Goal: Task Accomplishment & Management: Manage account settings

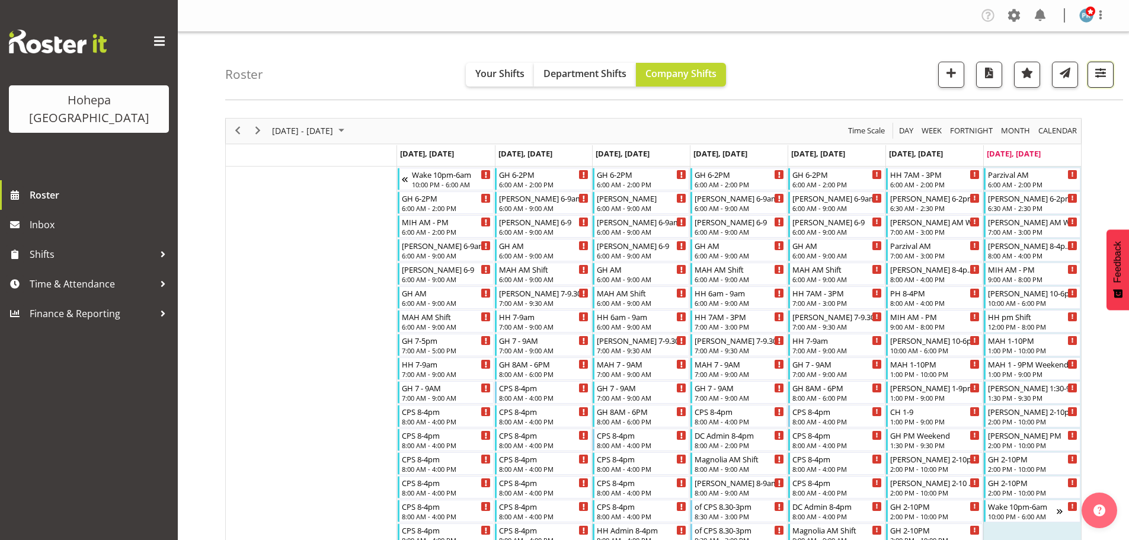
click at [1096, 73] on span "button" at bounding box center [1100, 72] width 15 height 15
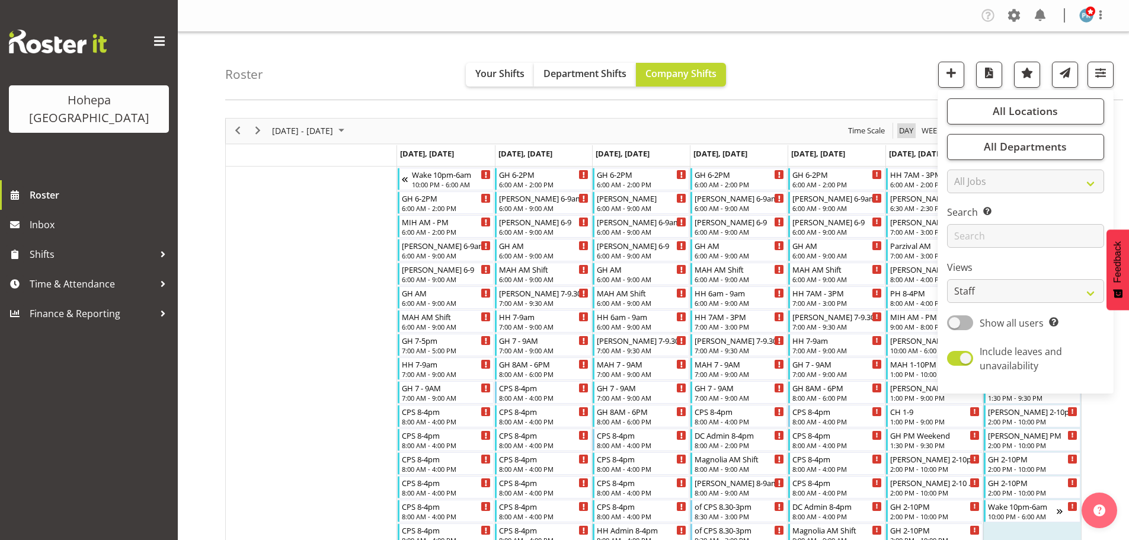
click at [911, 130] on span "Day" at bounding box center [906, 130] width 17 height 15
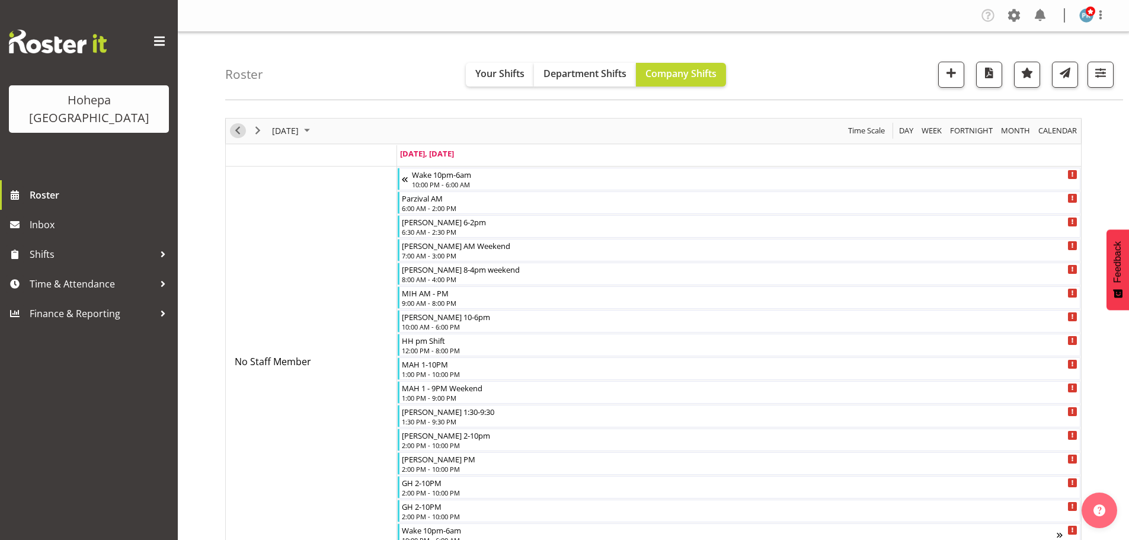
click at [239, 132] on span "Previous" at bounding box center [237, 130] width 14 height 15
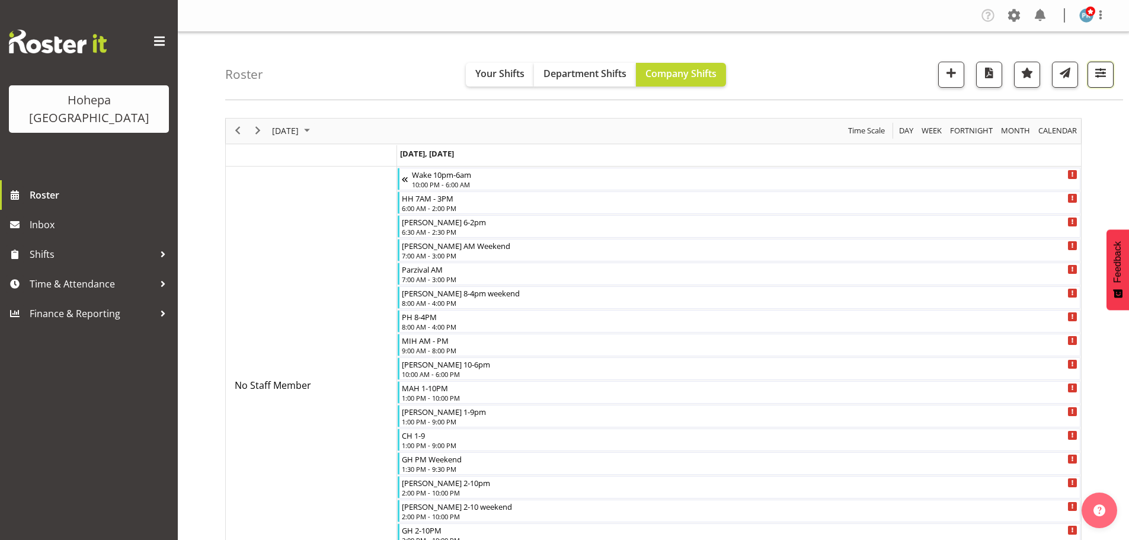
click at [1099, 72] on span "button" at bounding box center [1100, 72] width 15 height 15
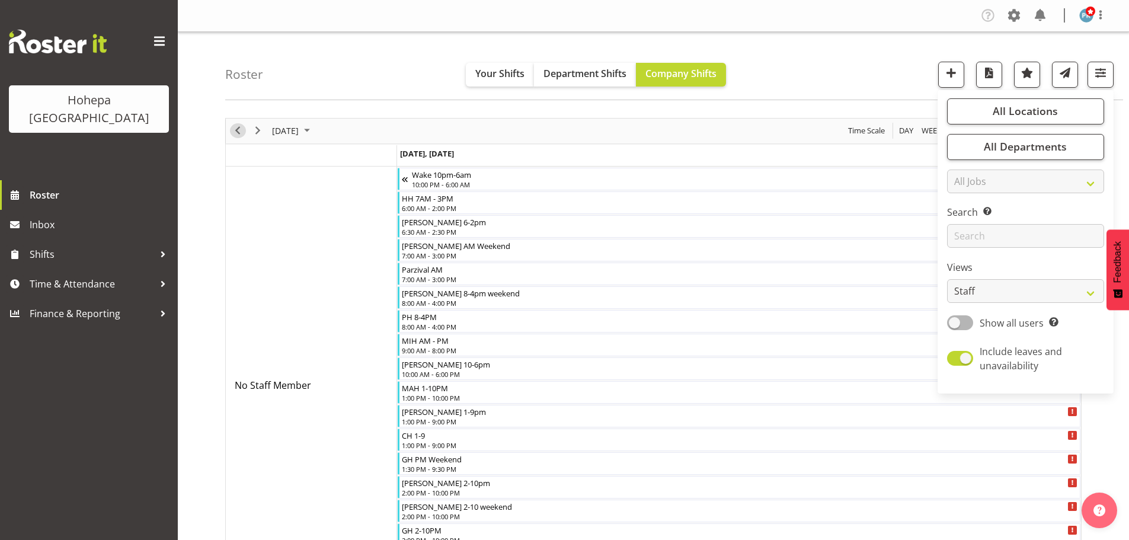
click at [234, 131] on span "Previous" at bounding box center [237, 130] width 14 height 15
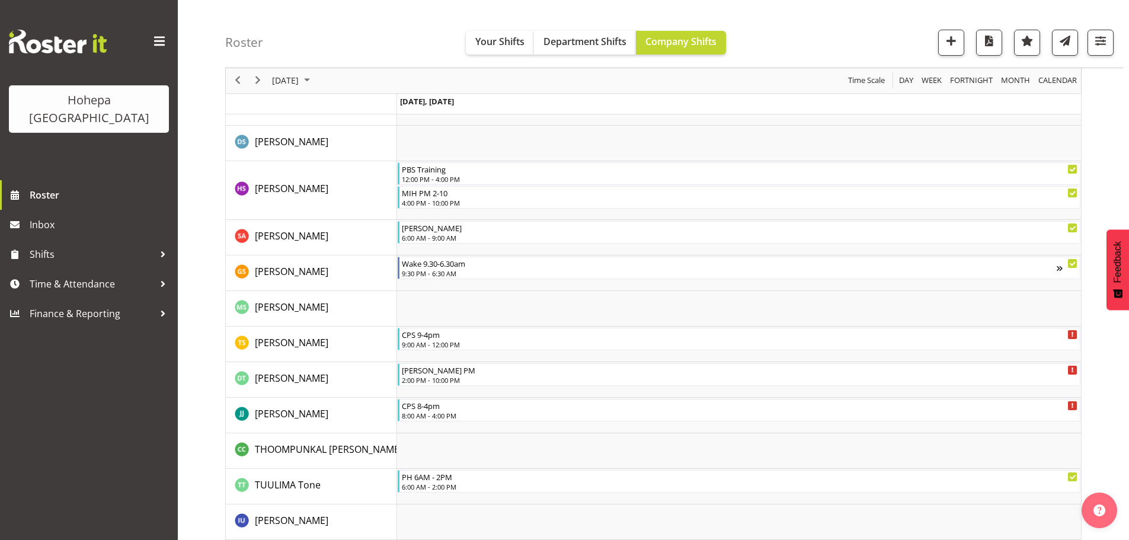
scroll to position [3705, 0]
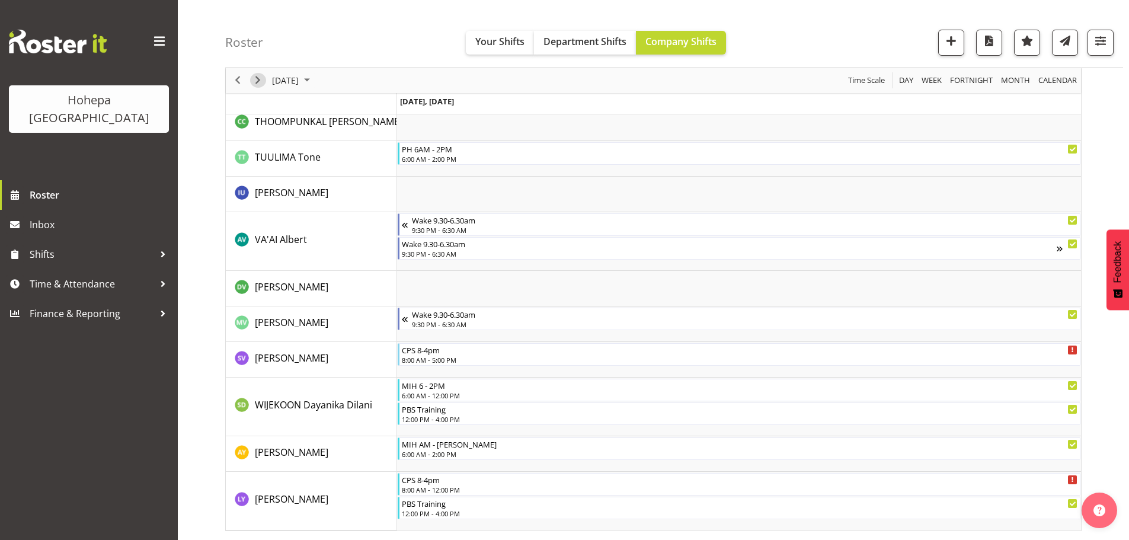
click at [256, 84] on span "Next" at bounding box center [258, 80] width 14 height 15
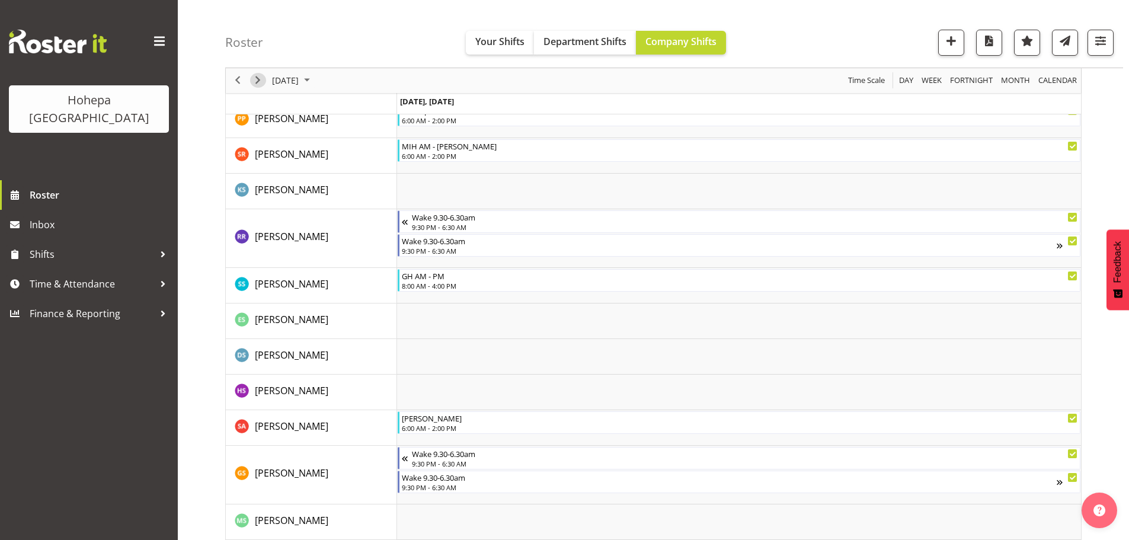
scroll to position [3070, 0]
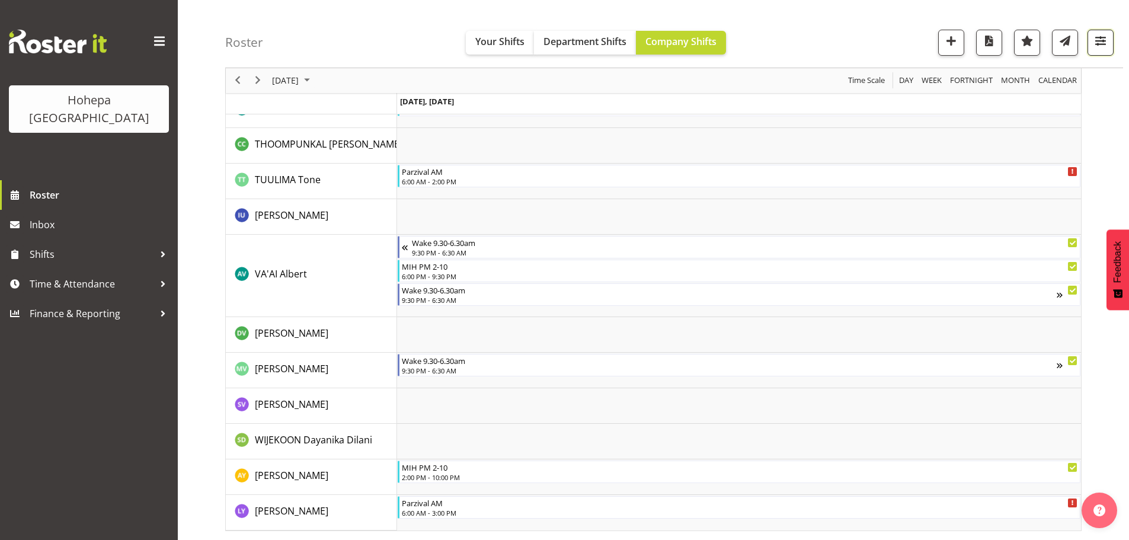
click at [1096, 40] on span "button" at bounding box center [1100, 40] width 15 height 15
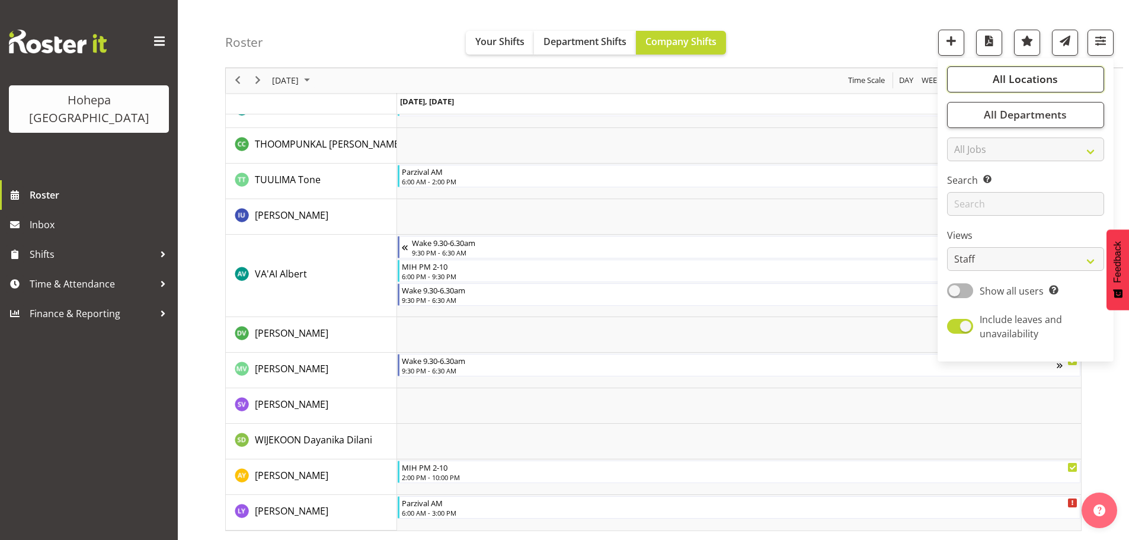
click at [1036, 81] on span "All Locations" at bounding box center [1024, 79] width 65 height 14
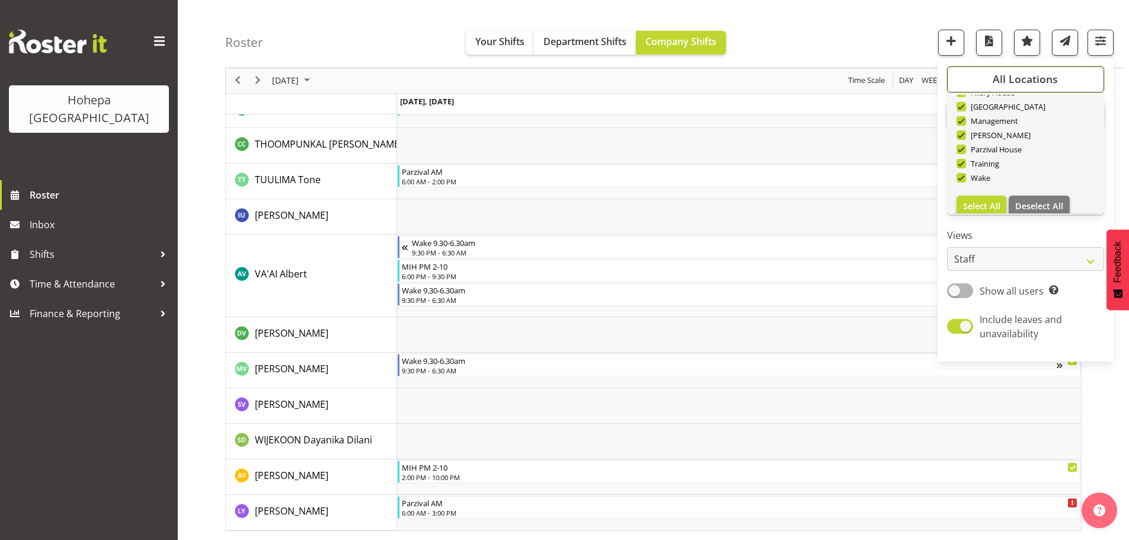
scroll to position [114, 0]
drag, startPoint x: 1033, startPoint y: 195, endPoint x: 962, endPoint y: 166, distance: 77.3
click at [1033, 195] on span "Deselect All" at bounding box center [1039, 193] width 48 height 11
checkbox input "false"
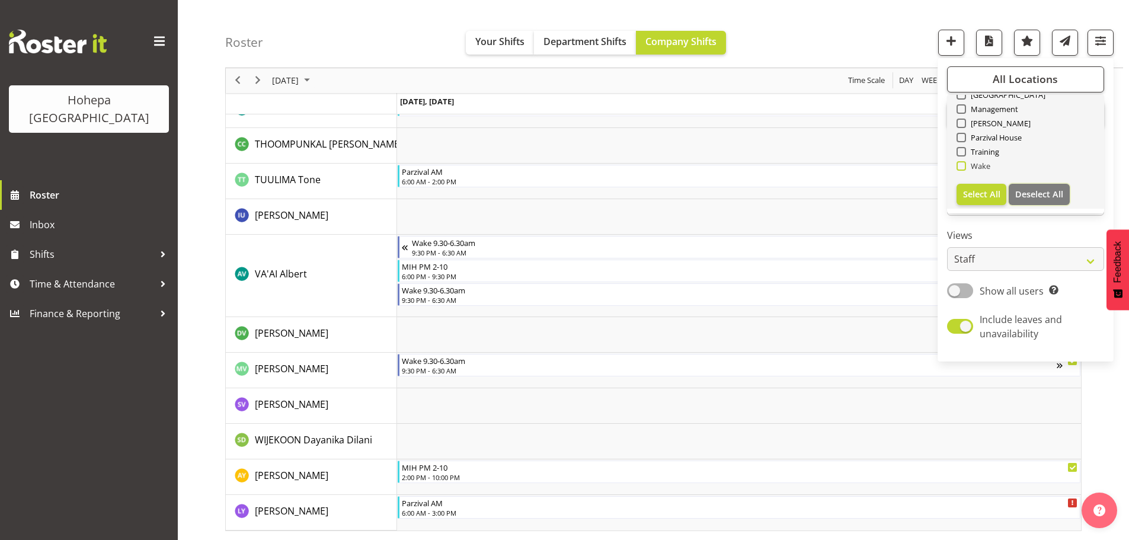
checkbox input "false"
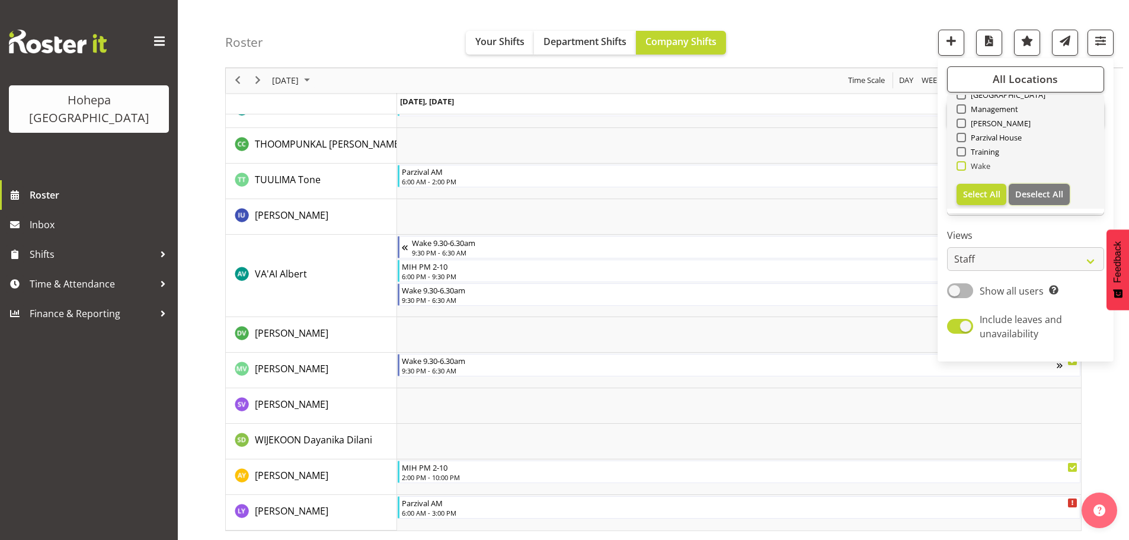
checkbox input "false"
click at [961, 166] on span at bounding box center [960, 165] width 9 height 9
click at [961, 166] on input "Wake" at bounding box center [960, 166] width 8 height 8
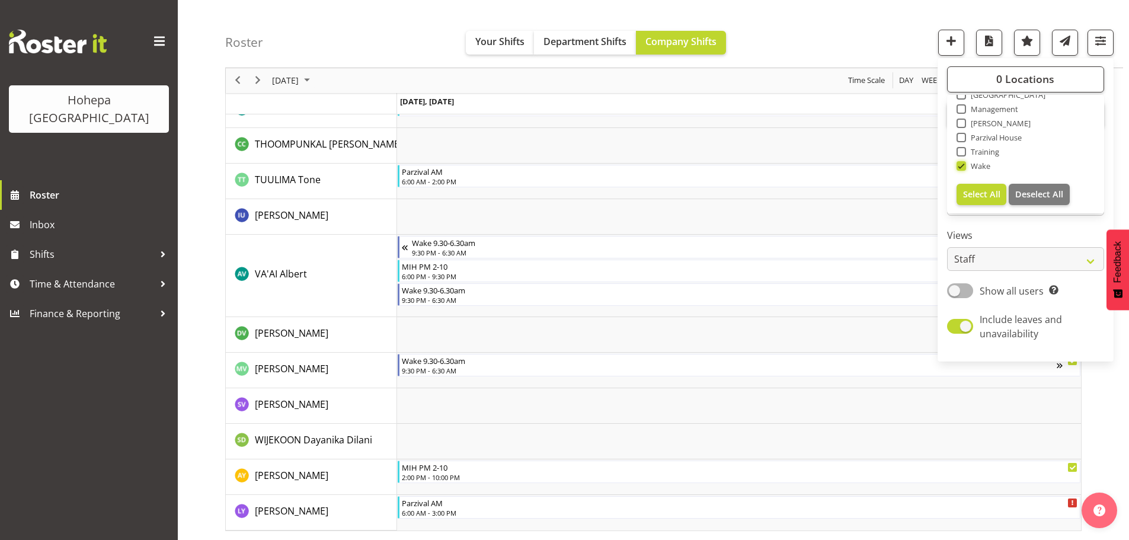
scroll to position [2551, 0]
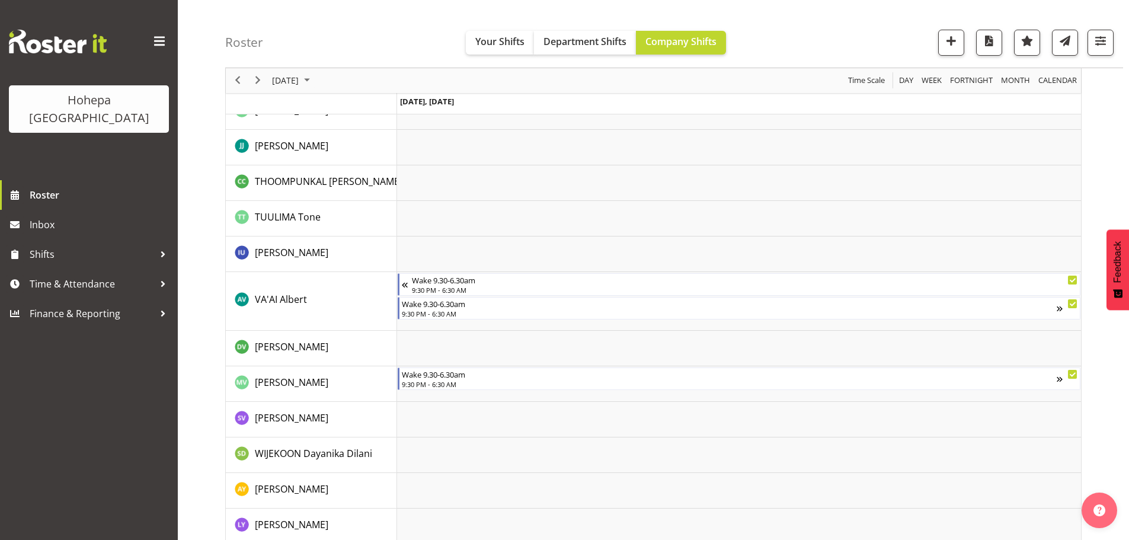
scroll to position [2644, 0]
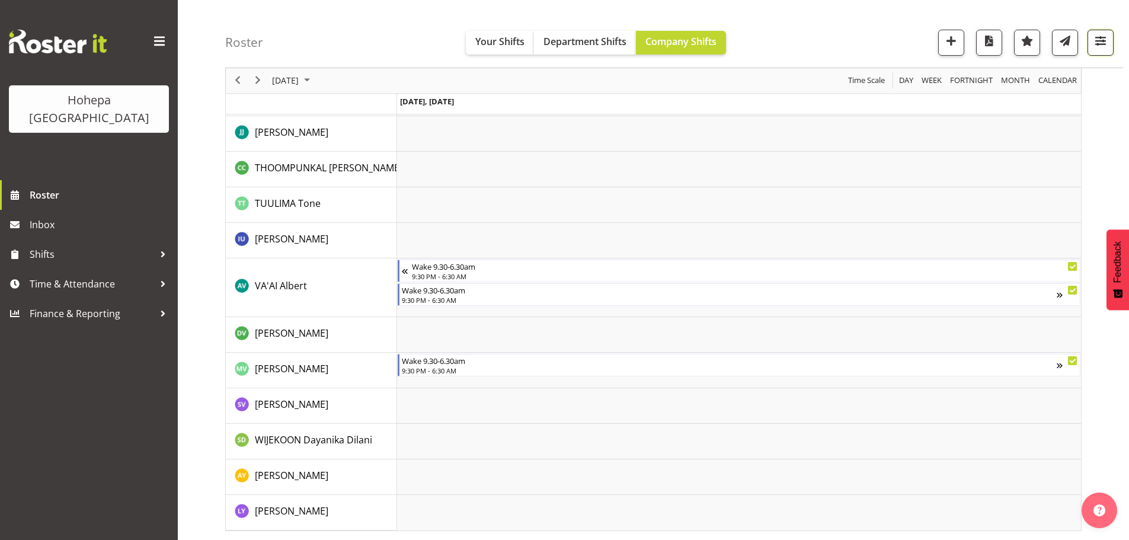
click at [1103, 39] on span "button" at bounding box center [1100, 40] width 15 height 15
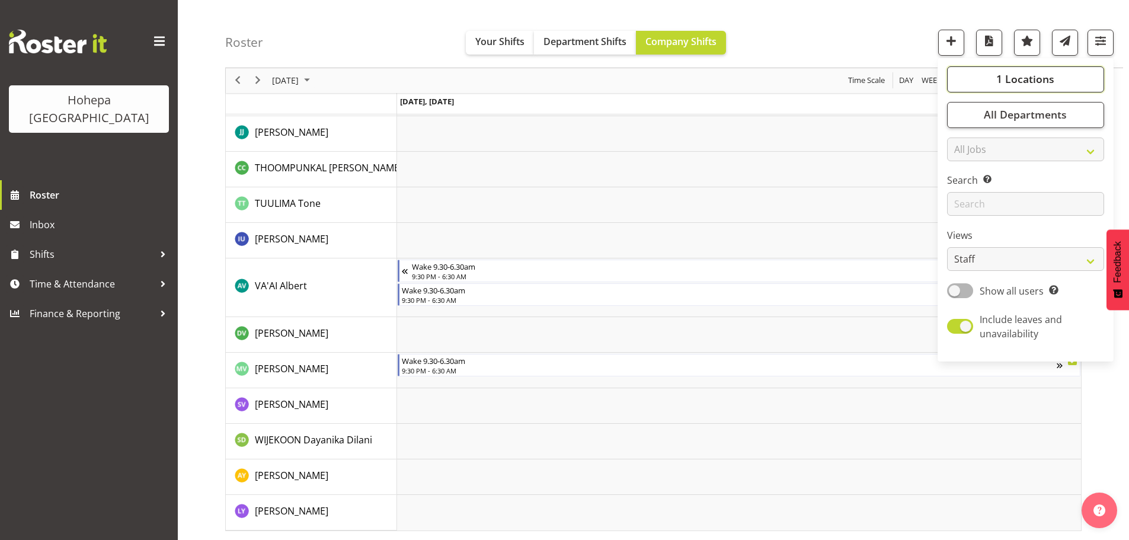
click at [1023, 75] on span "1 Locations" at bounding box center [1025, 79] width 58 height 14
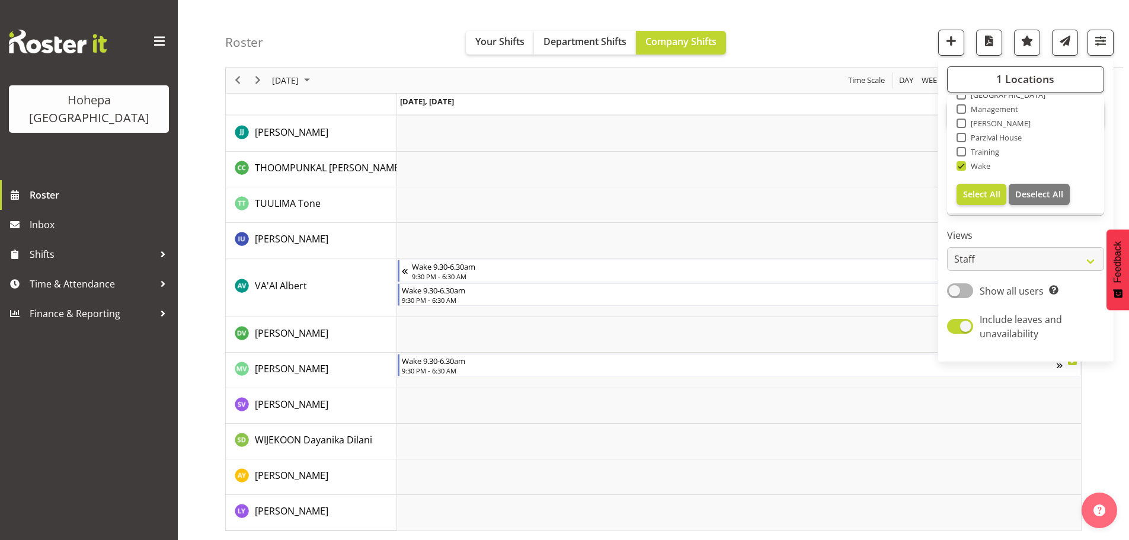
drag, startPoint x: 963, startPoint y: 166, endPoint x: 982, endPoint y: 147, distance: 27.7
click at [963, 166] on span at bounding box center [960, 165] width 9 height 9
click at [963, 166] on input "Wake" at bounding box center [960, 166] width 8 height 8
checkbox input "false"
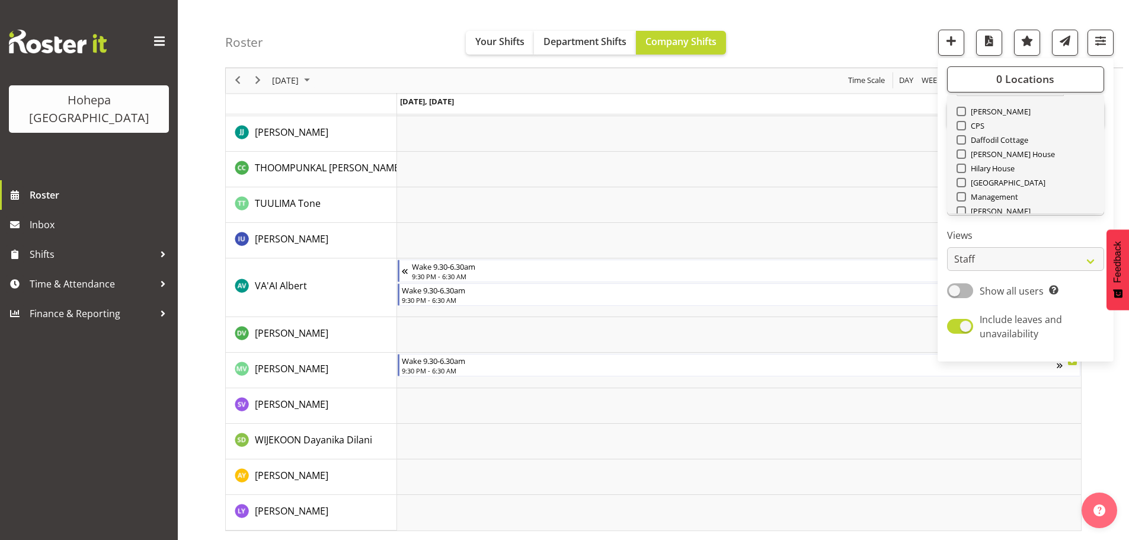
scroll to position [0, 0]
click at [964, 137] on span at bounding box center [960, 137] width 9 height 9
click at [964, 137] on input "[PERSON_NAME]" at bounding box center [960, 138] width 8 height 8
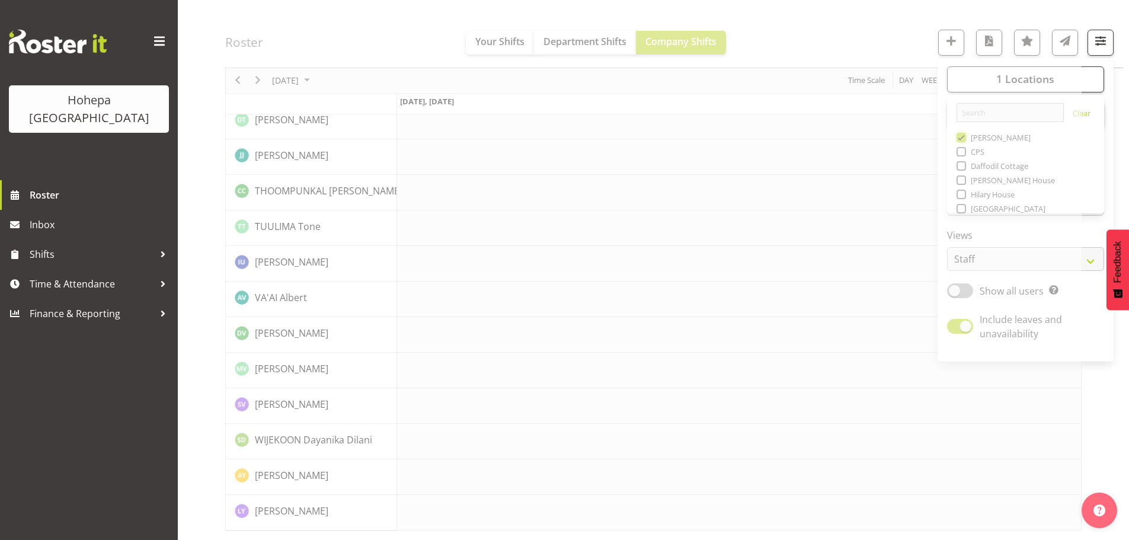
scroll to position [2551, 0]
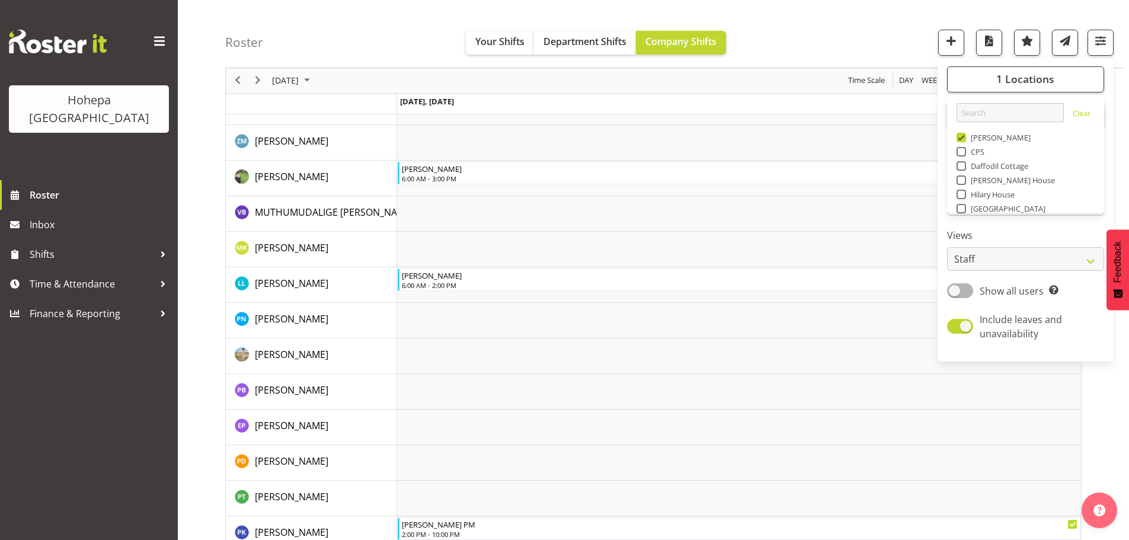
scroll to position [1295, 0]
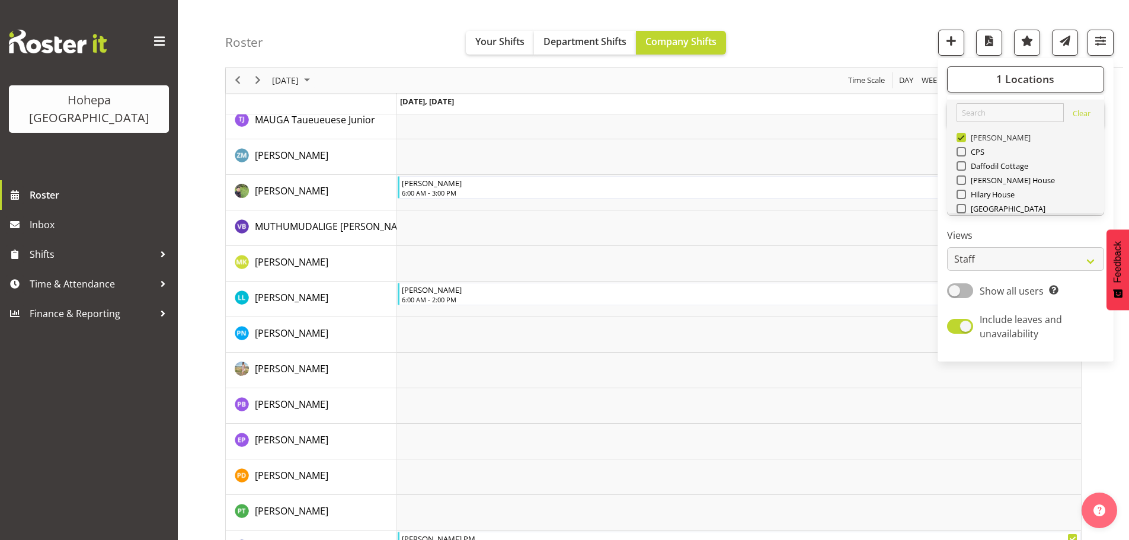
click at [960, 139] on span at bounding box center [960, 137] width 9 height 9
click at [960, 139] on input "[PERSON_NAME]" at bounding box center [960, 138] width 8 height 8
checkbox input "false"
click at [965, 209] on span at bounding box center [960, 208] width 9 height 9
click at [964, 209] on input "[GEOGRAPHIC_DATA]" at bounding box center [960, 209] width 8 height 8
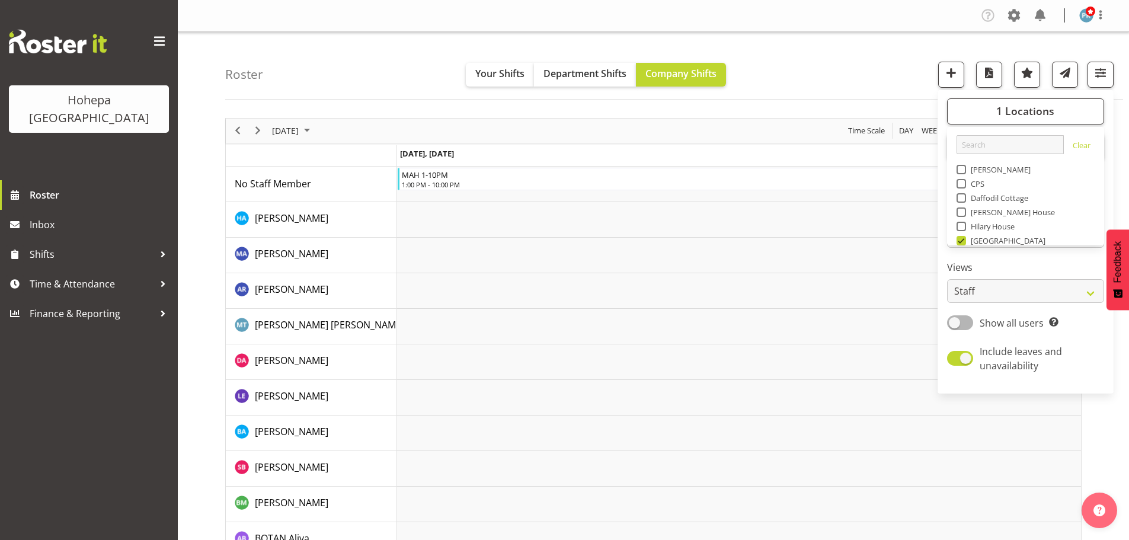
click at [809, 73] on div "Roster Your Shifts Department Shifts Company Shifts 1 Locations [GEOGRAPHIC_DAT…" at bounding box center [674, 66] width 898 height 68
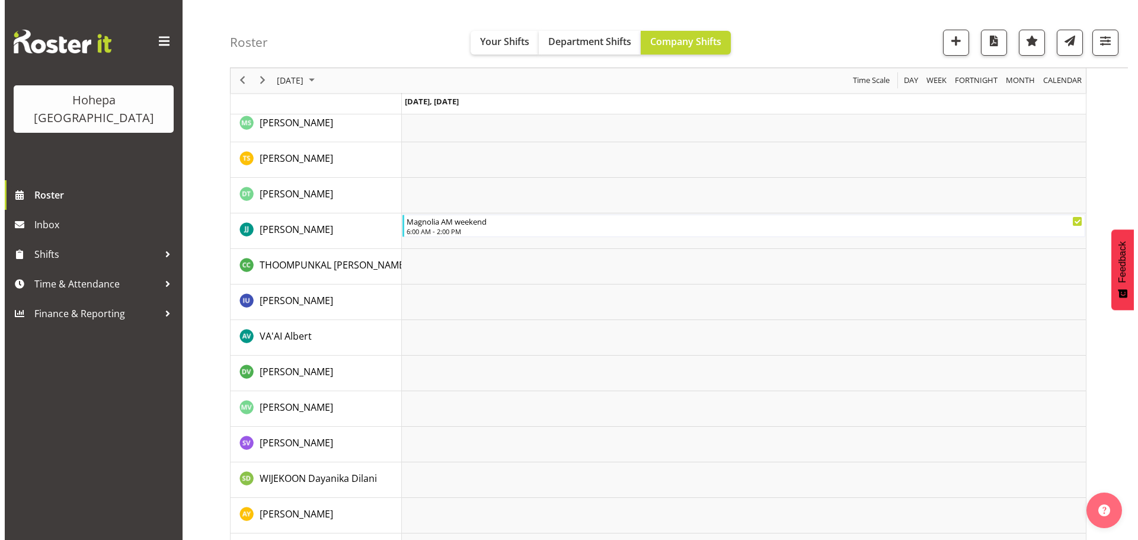
scroll to position [2133, 0]
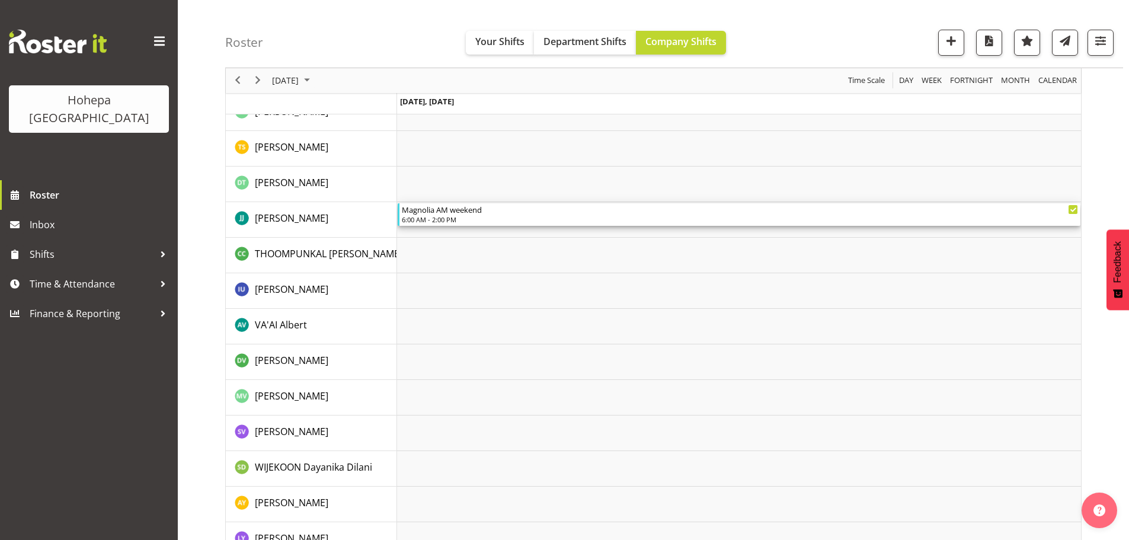
click at [442, 220] on div "6:00 AM - 2:00 PM" at bounding box center [740, 218] width 676 height 9
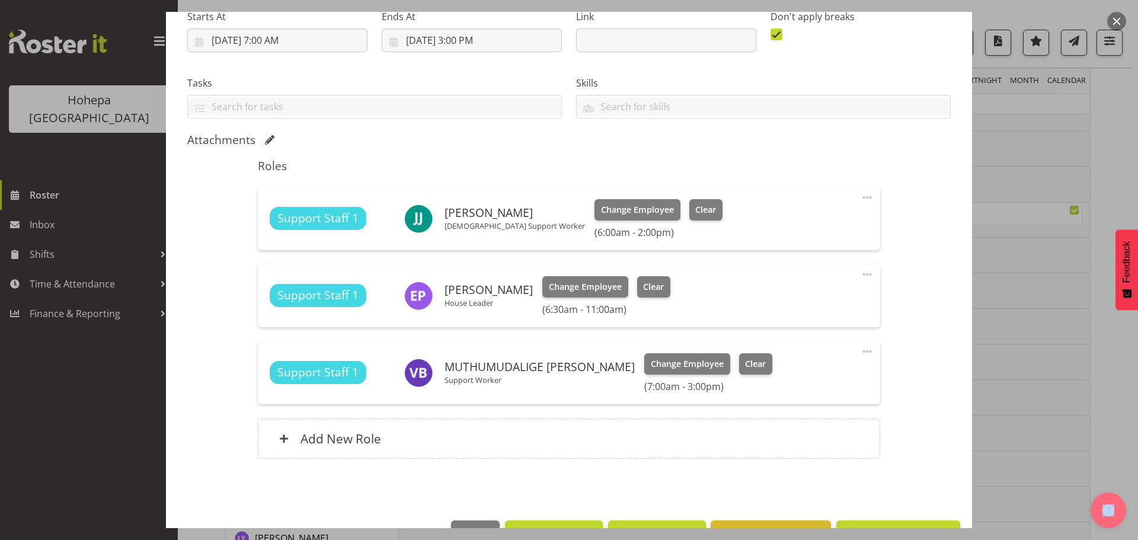
scroll to position [234, 0]
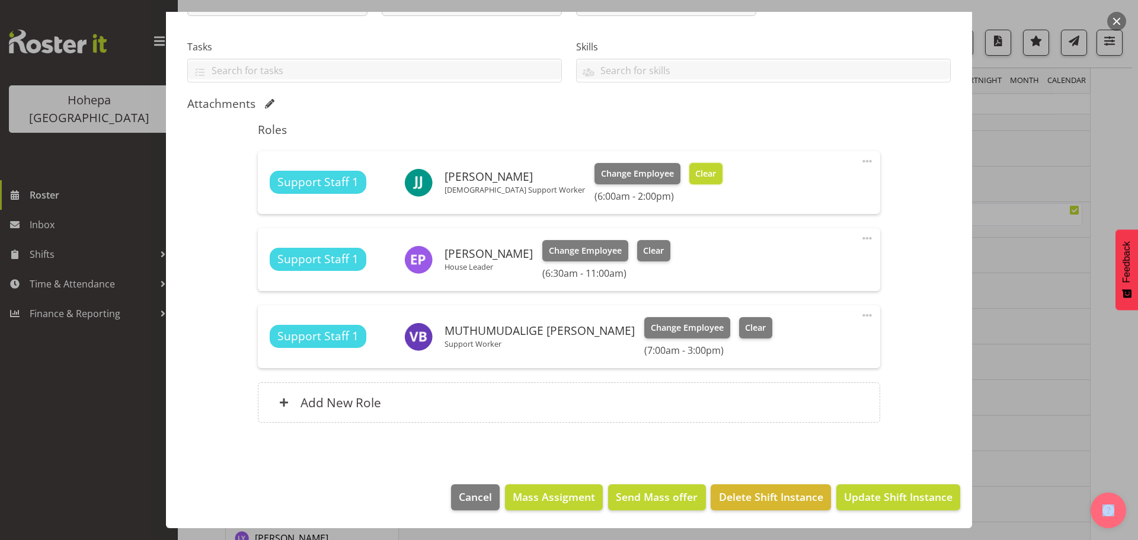
click at [695, 174] on span "Clear" at bounding box center [705, 173] width 21 height 13
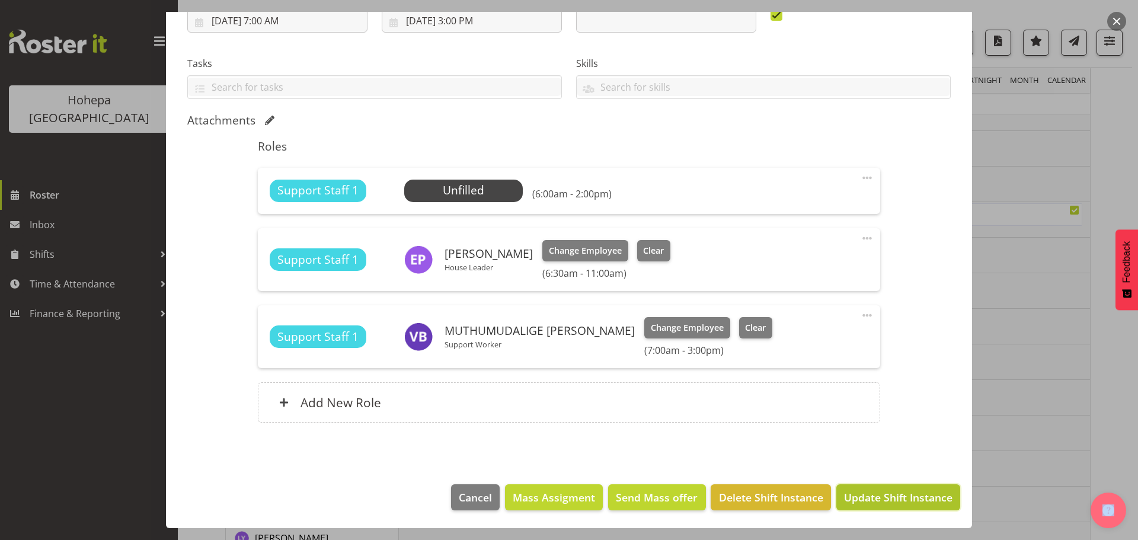
click at [851, 499] on span "Update Shift Instance" at bounding box center [898, 496] width 108 height 15
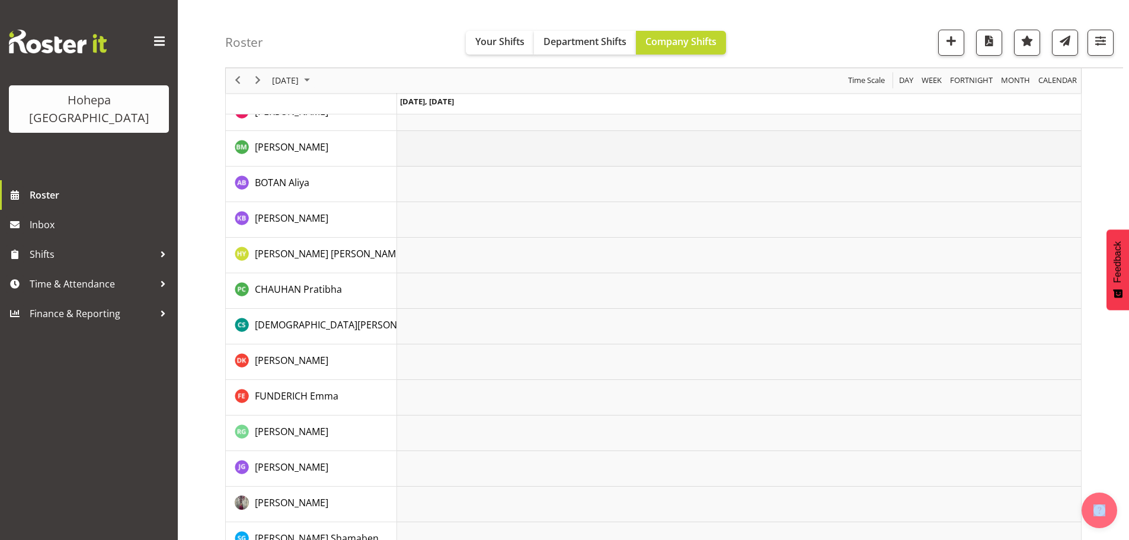
scroll to position [0, 0]
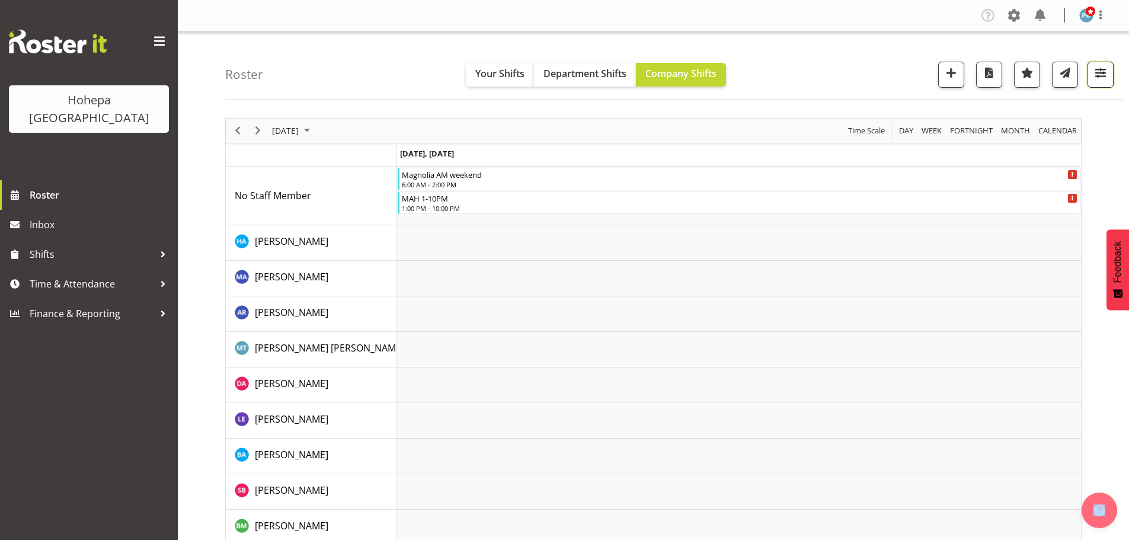
click at [1103, 71] on span "button" at bounding box center [1100, 72] width 15 height 15
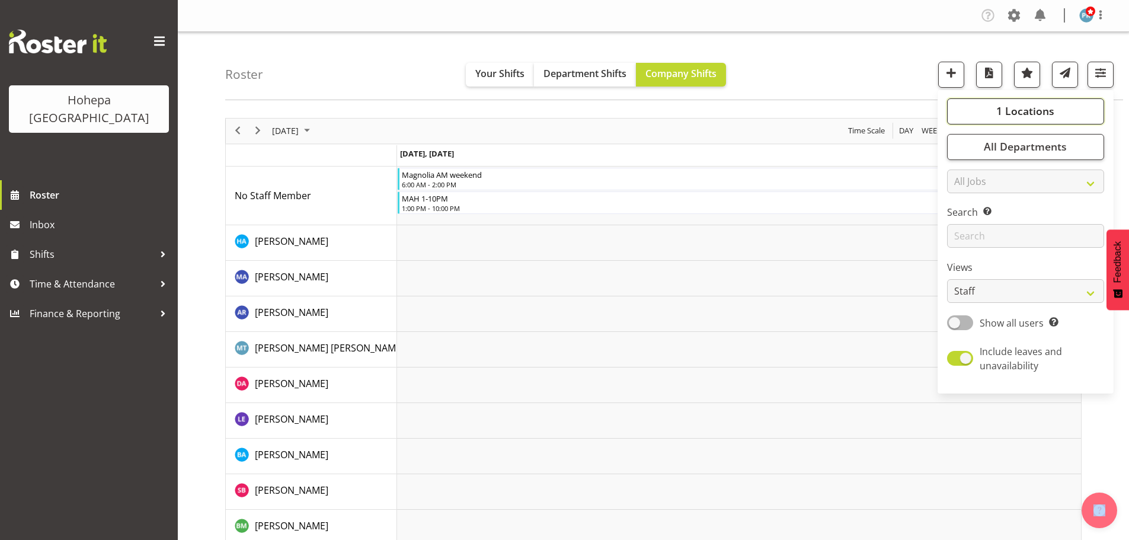
click at [988, 108] on button "1 Locations" at bounding box center [1025, 111] width 157 height 26
drag, startPoint x: 963, startPoint y: 241, endPoint x: 959, endPoint y: 226, distance: 15.6
click at [963, 240] on span at bounding box center [960, 240] width 9 height 9
click at [963, 240] on input "[GEOGRAPHIC_DATA]" at bounding box center [960, 240] width 8 height 8
checkbox input "false"
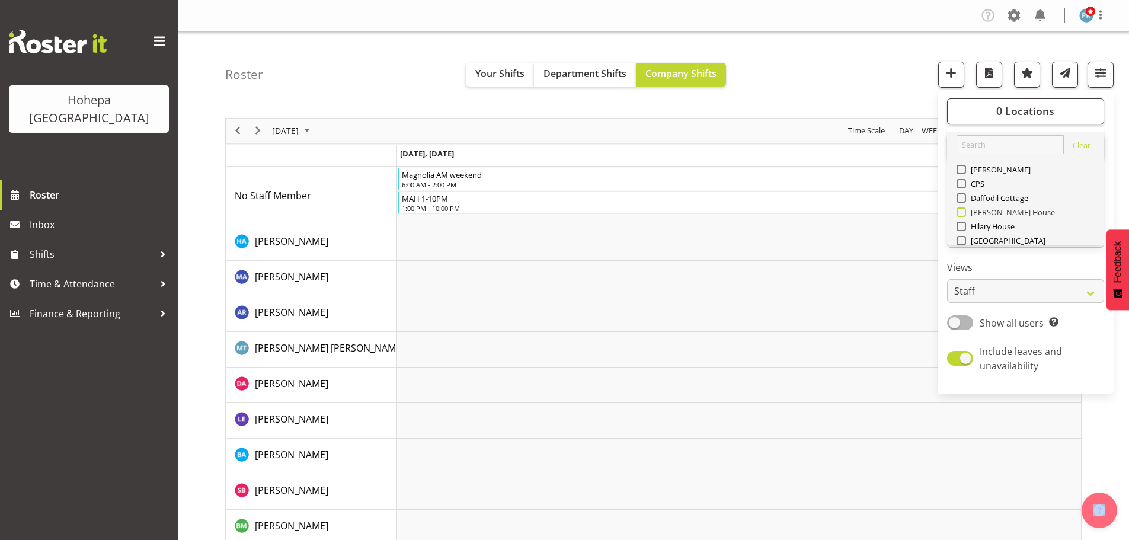
click at [966, 209] on span at bounding box center [960, 211] width 9 height 9
click at [964, 209] on input "[PERSON_NAME] House" at bounding box center [960, 212] width 8 height 8
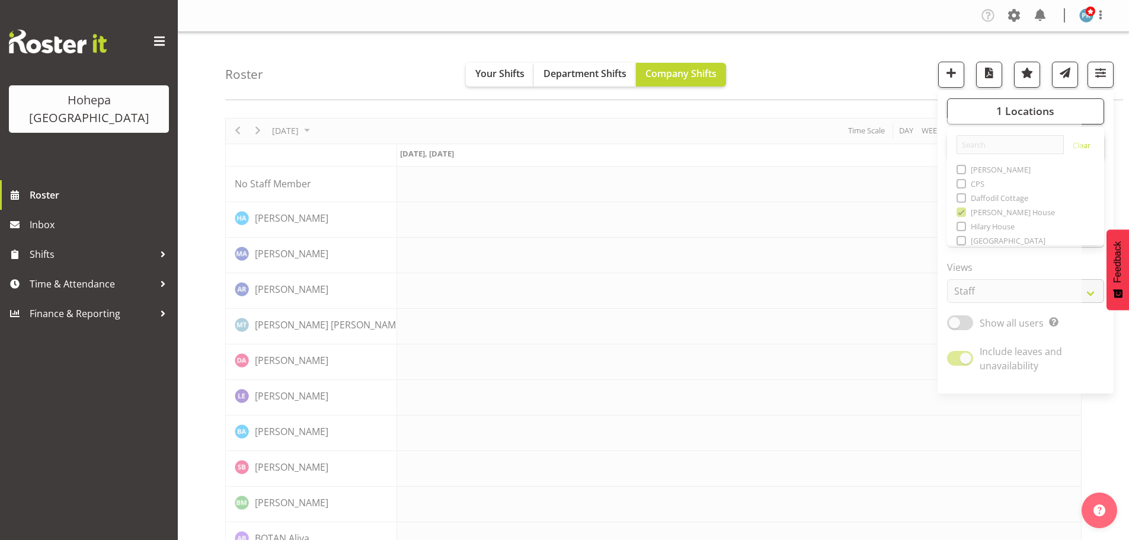
drag, startPoint x: 855, startPoint y: 76, endPoint x: 765, endPoint y: 94, distance: 91.7
click at [854, 76] on div "Roster Your Shifts Department Shifts Company Shifts 1 Locations [GEOGRAPHIC_DAT…" at bounding box center [674, 66] width 898 height 68
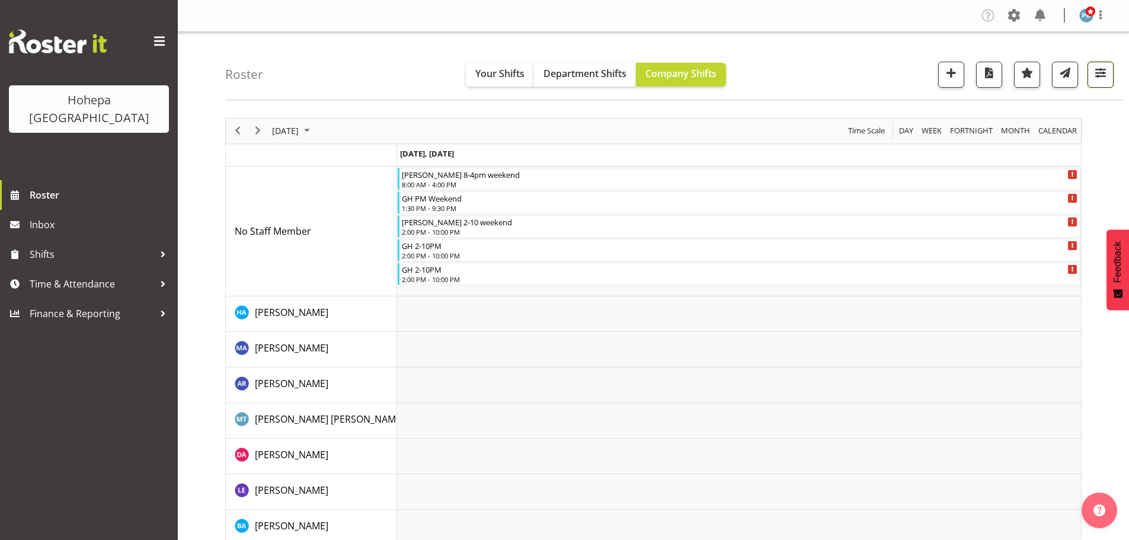
click at [1096, 70] on span "button" at bounding box center [1100, 72] width 15 height 15
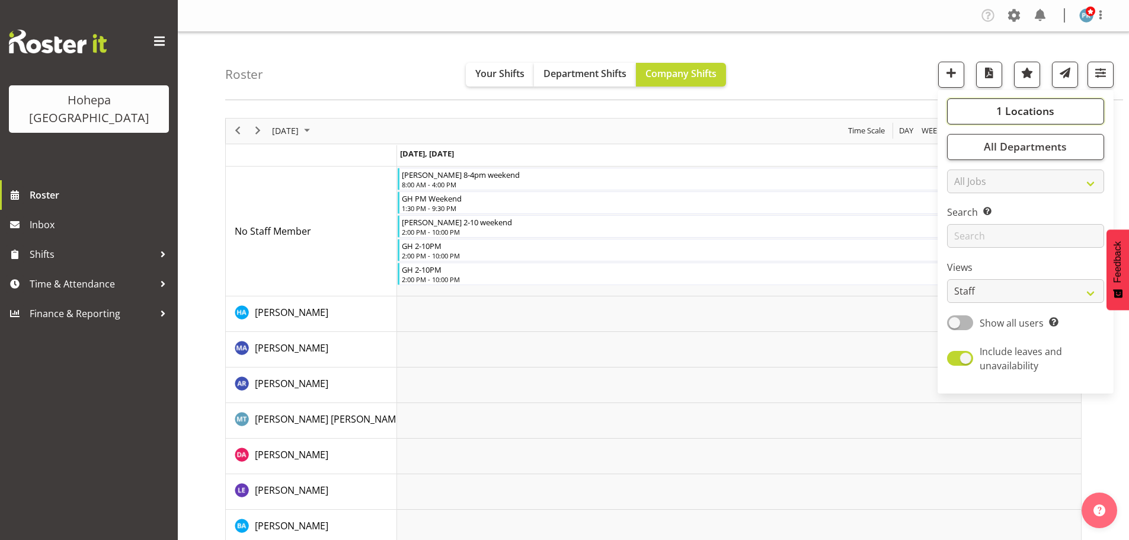
click at [1000, 116] on span "1 Locations" at bounding box center [1025, 111] width 58 height 14
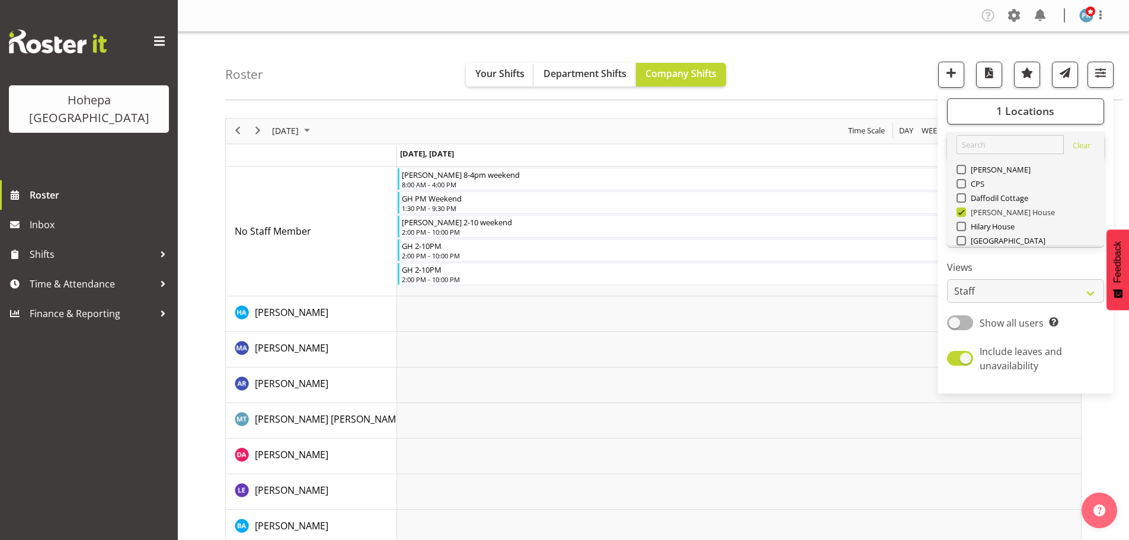
click at [960, 213] on span at bounding box center [960, 211] width 9 height 9
click at [960, 213] on input "[PERSON_NAME] House" at bounding box center [960, 212] width 8 height 8
checkbox input "false"
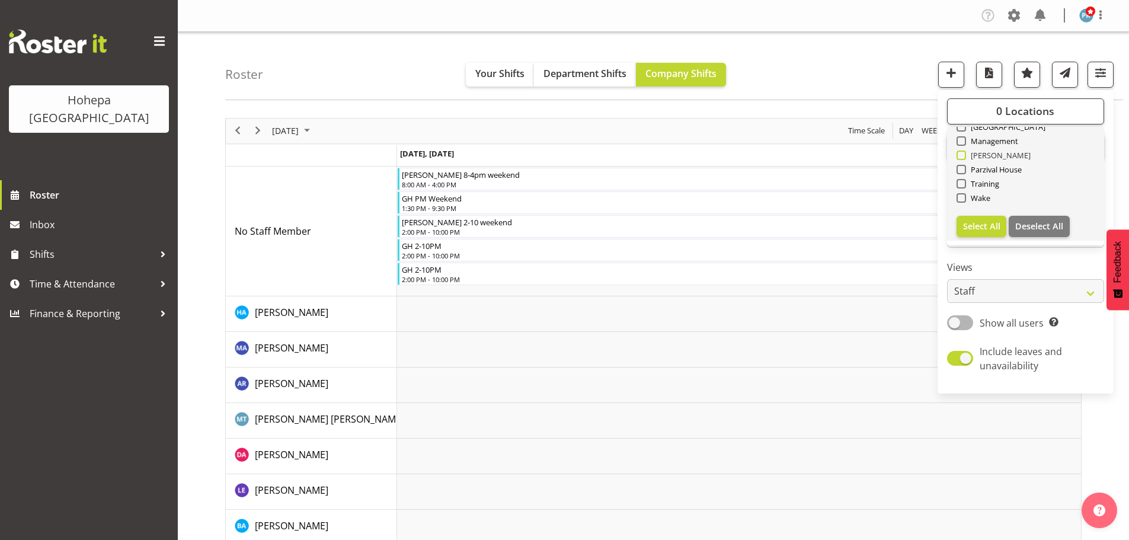
click at [965, 156] on span at bounding box center [960, 154] width 9 height 9
click at [964, 156] on input "[PERSON_NAME]" at bounding box center [960, 155] width 8 height 8
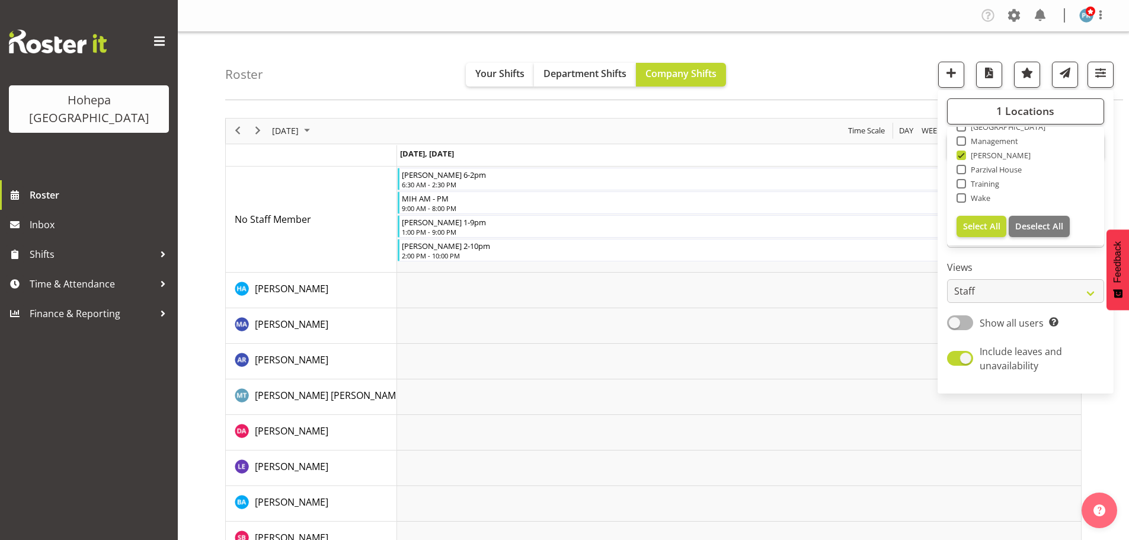
drag, startPoint x: 863, startPoint y: 69, endPoint x: 853, endPoint y: 71, distance: 10.3
click at [861, 69] on div "Roster Your Shifts Department Shifts Company Shifts 1 Locations [GEOGRAPHIC_DAT…" at bounding box center [674, 66] width 898 height 68
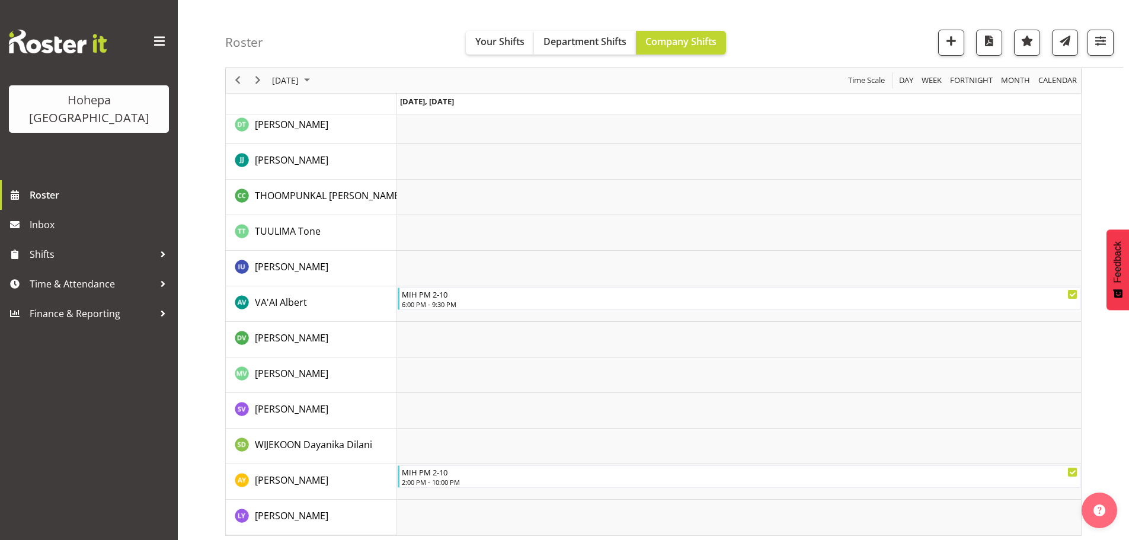
scroll to position [2408, 0]
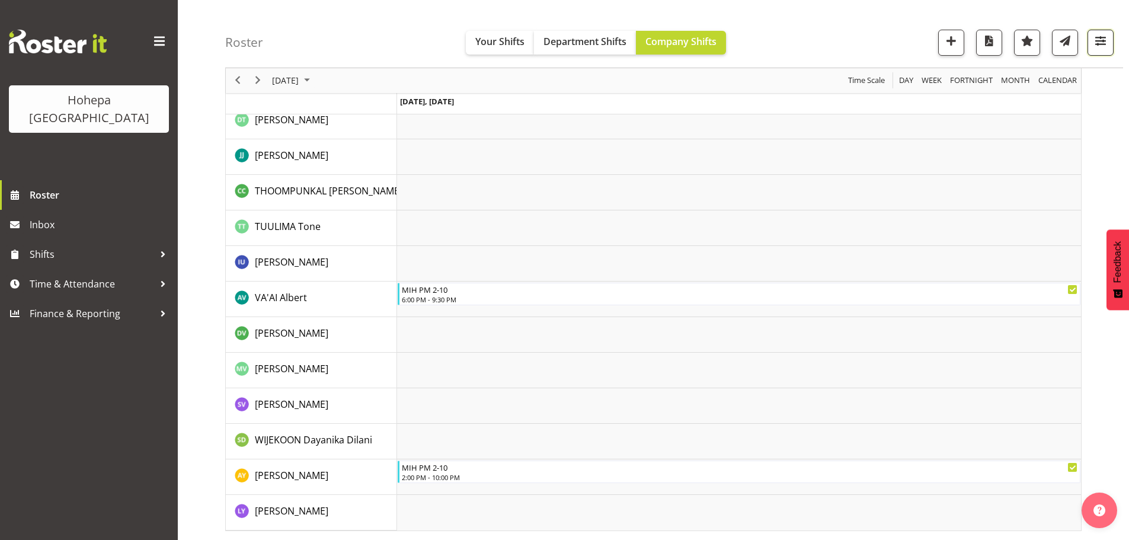
click at [1101, 40] on span "button" at bounding box center [1100, 40] width 15 height 15
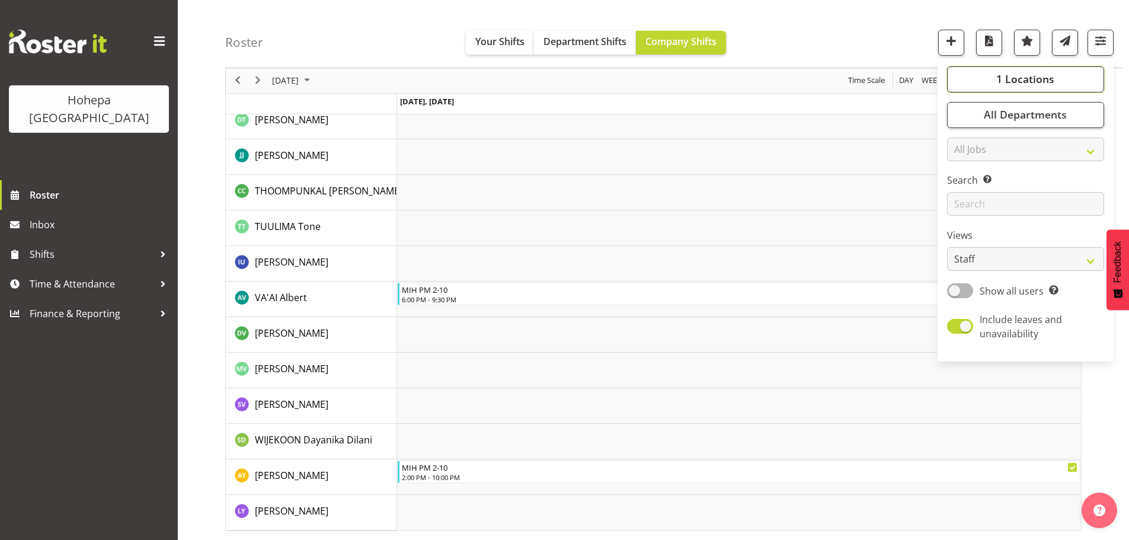
click at [1034, 78] on span "1 Locations" at bounding box center [1025, 79] width 58 height 14
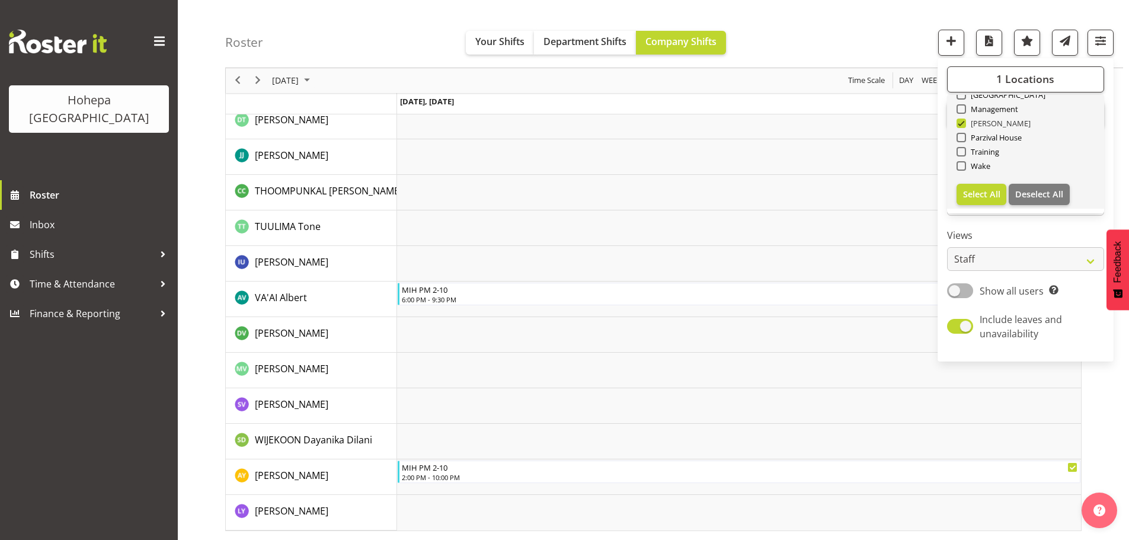
click at [963, 124] on span at bounding box center [960, 122] width 9 height 9
click at [963, 124] on input "[PERSON_NAME]" at bounding box center [960, 124] width 8 height 8
checkbox input "false"
click at [961, 137] on span at bounding box center [960, 137] width 9 height 9
click at [961, 137] on input "Parzival House" at bounding box center [960, 138] width 8 height 8
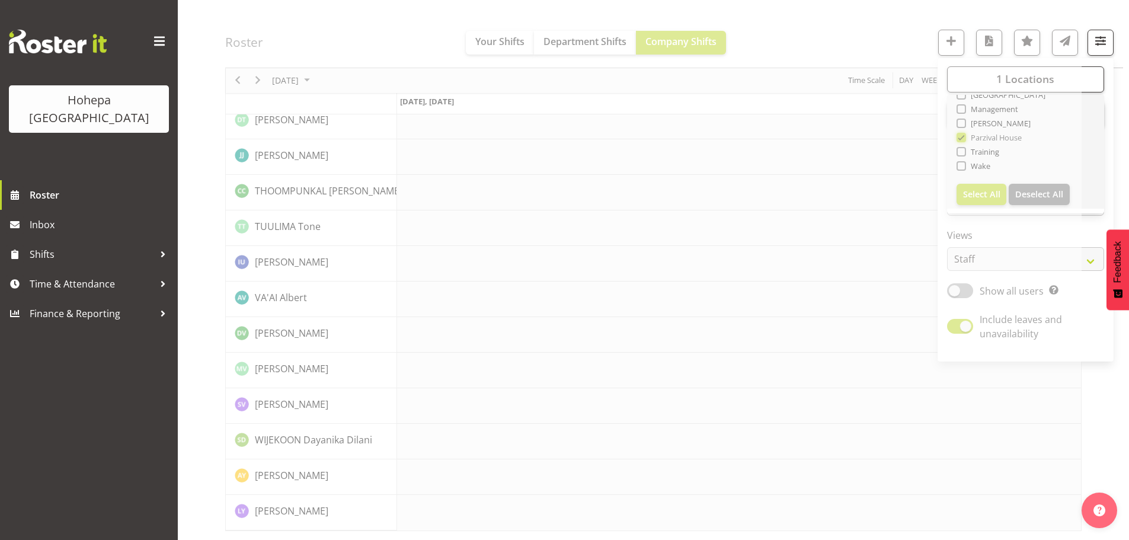
scroll to position [2338, 0]
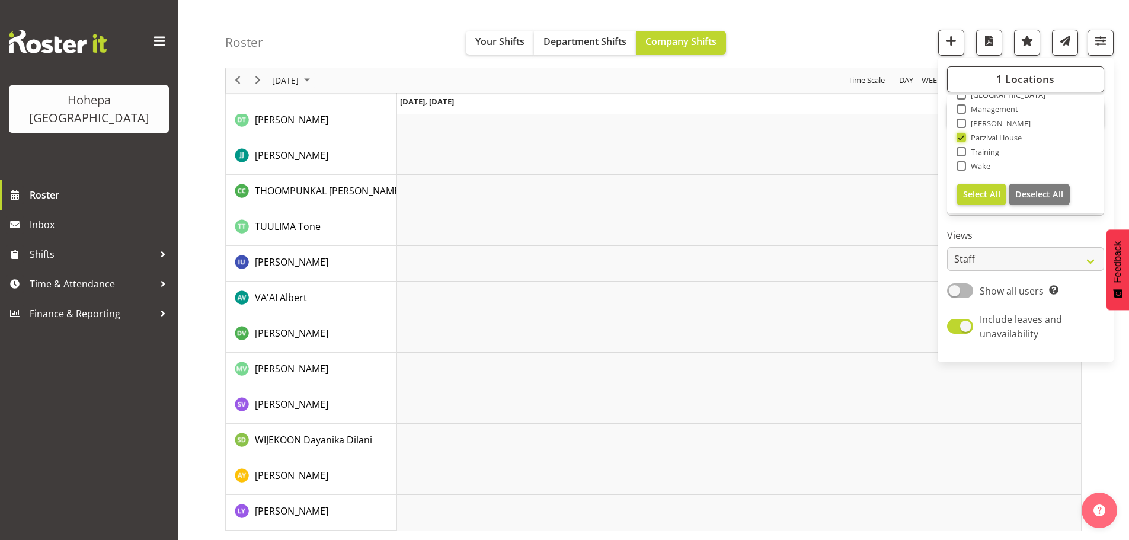
scroll to position [2325, 0]
drag, startPoint x: 762, startPoint y: 20, endPoint x: 748, endPoint y: 43, distance: 26.3
click at [761, 23] on div "Roster Your Shifts Department Shifts Company Shifts 1 Locations [GEOGRAPHIC_DAT…" at bounding box center [674, 34] width 898 height 68
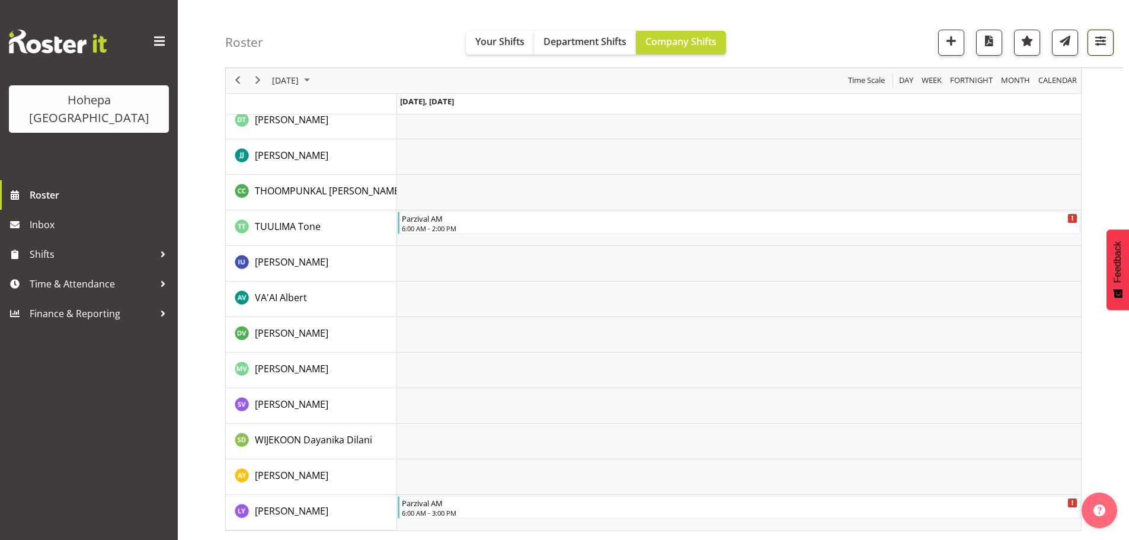
click at [1099, 40] on span "button" at bounding box center [1100, 40] width 15 height 15
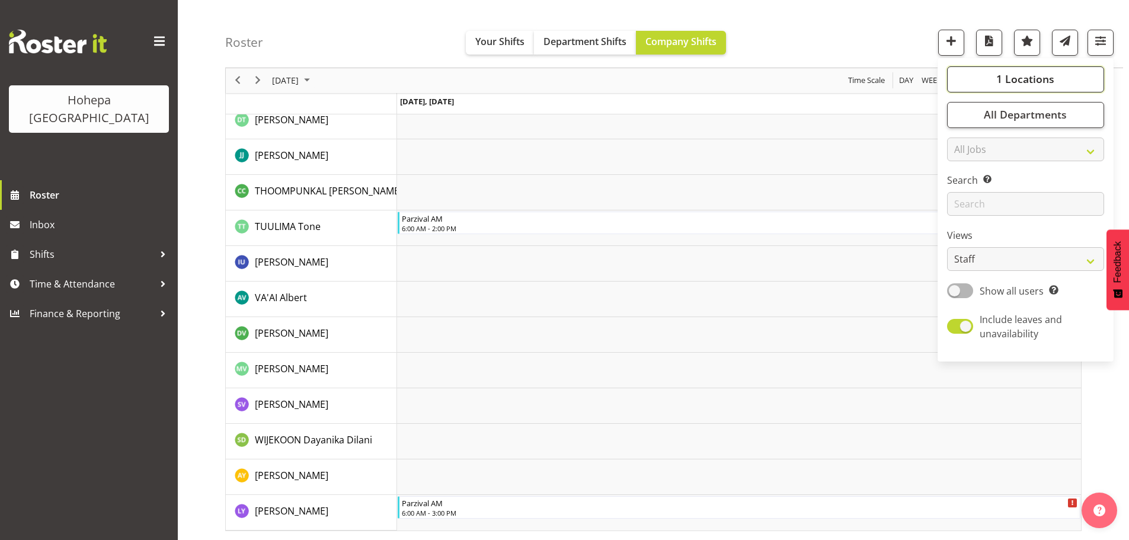
click at [1025, 79] on span "1 Locations" at bounding box center [1025, 79] width 58 height 14
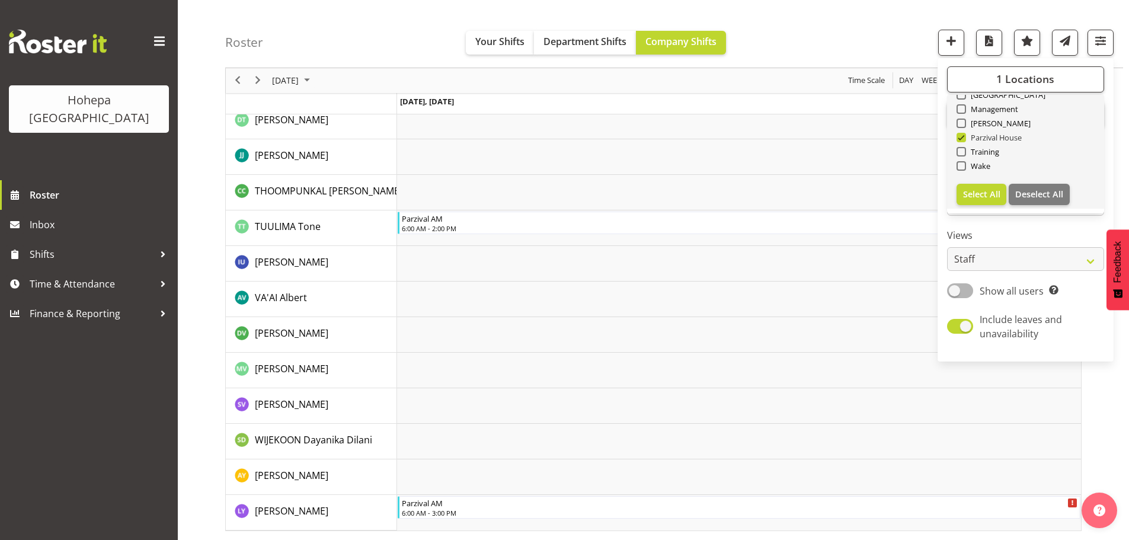
click at [963, 139] on span at bounding box center [960, 137] width 9 height 9
click at [963, 139] on input "Parzival House" at bounding box center [960, 138] width 8 height 8
checkbox input "false"
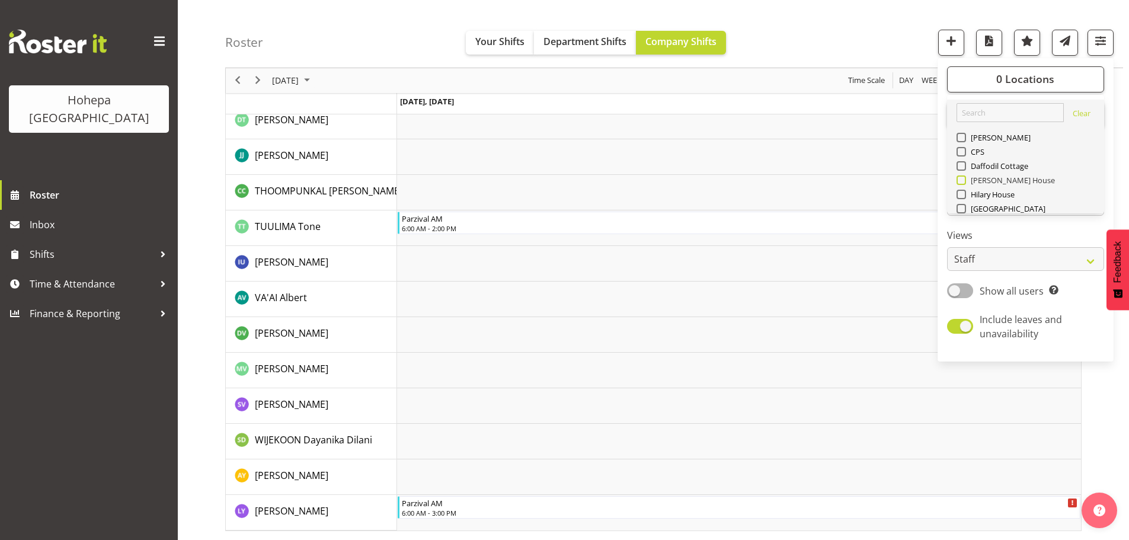
click at [960, 182] on span at bounding box center [960, 179] width 9 height 9
click at [960, 182] on input "[PERSON_NAME] House" at bounding box center [960, 181] width 8 height 8
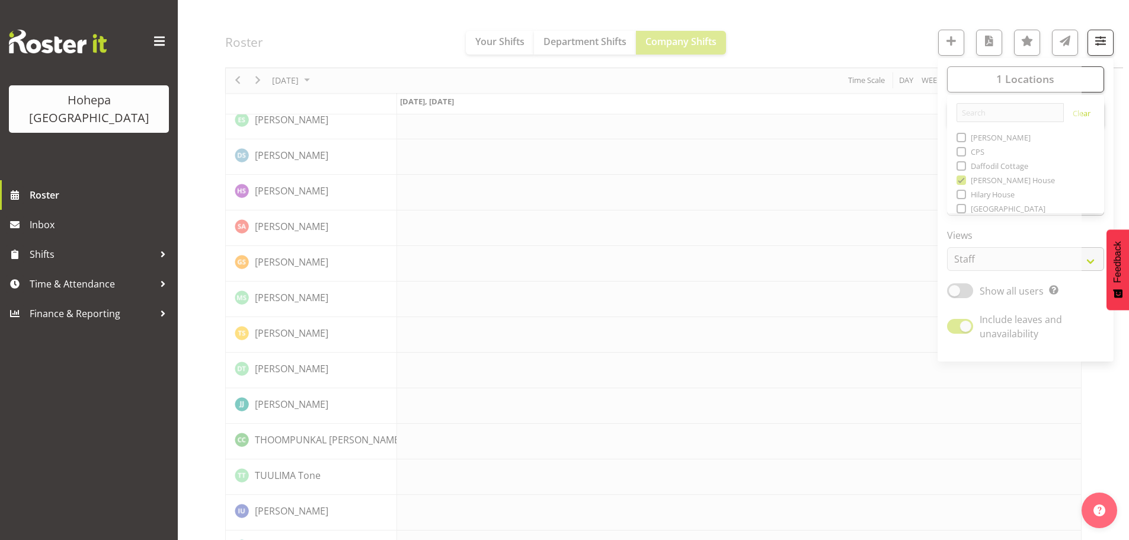
scroll to position [2325, 0]
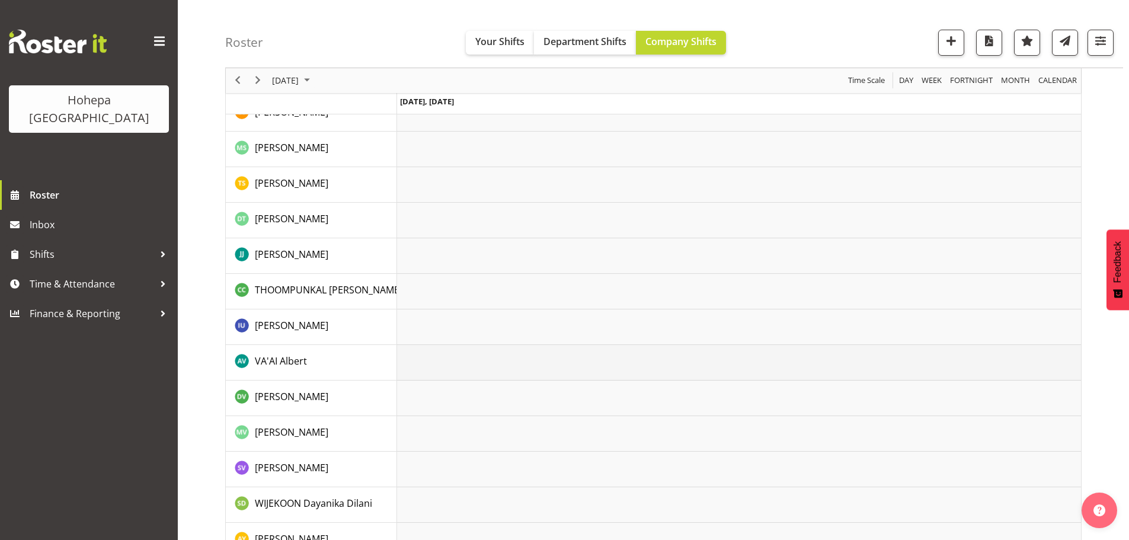
scroll to position [2397, 0]
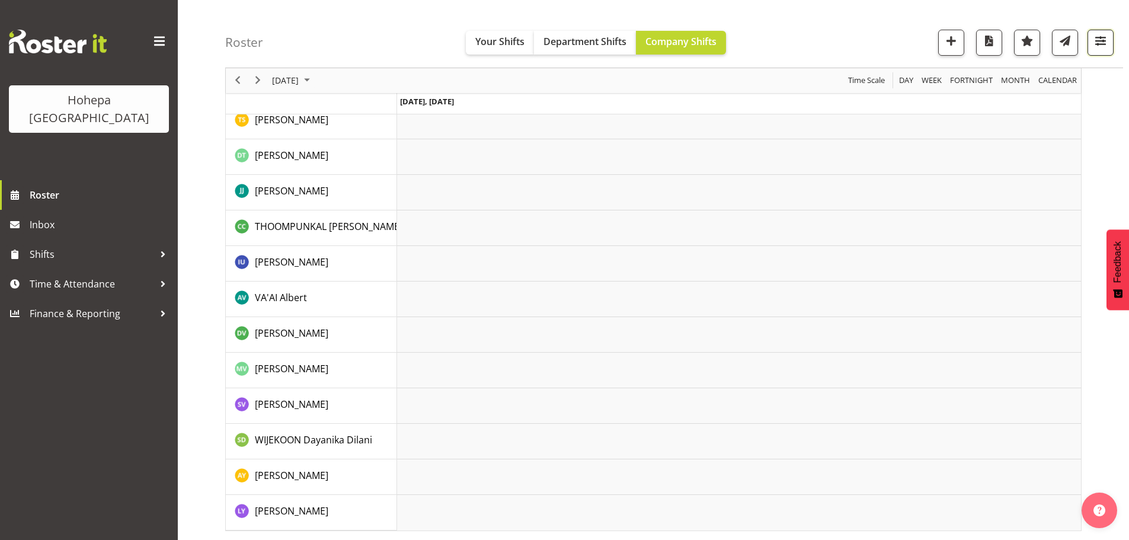
click at [1104, 43] on span "button" at bounding box center [1100, 40] width 15 height 15
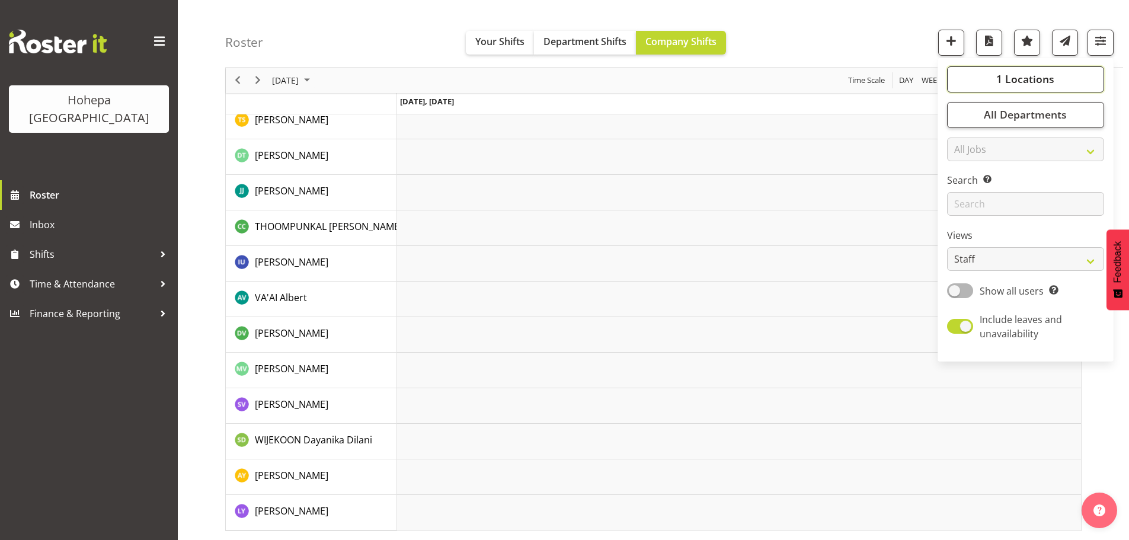
drag, startPoint x: 995, startPoint y: 82, endPoint x: 989, endPoint y: 85, distance: 6.9
click at [995, 81] on button "1 Locations" at bounding box center [1025, 79] width 157 height 26
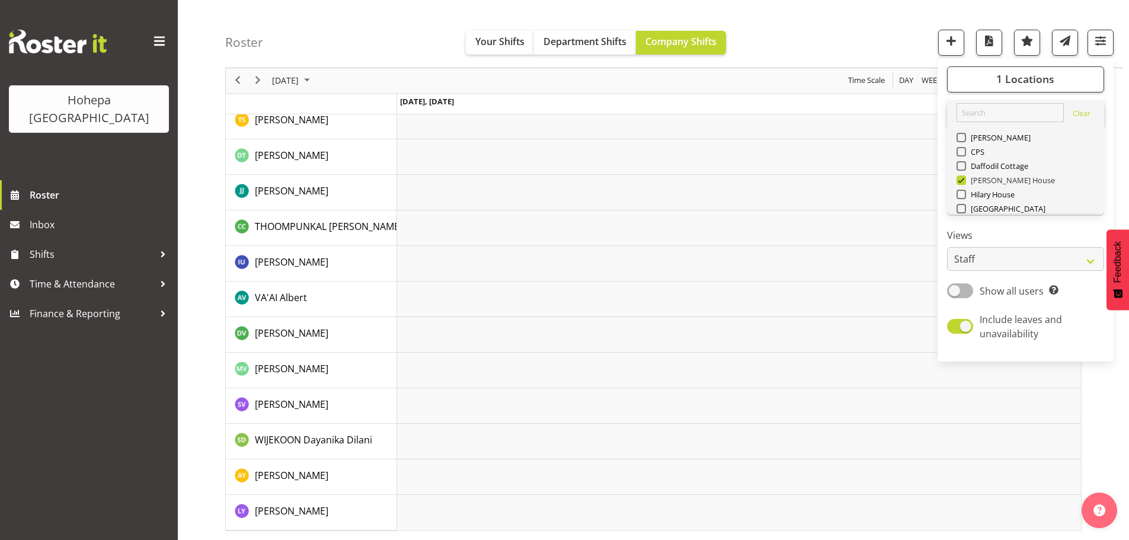
click at [962, 183] on span at bounding box center [960, 179] width 9 height 9
click at [962, 183] on input "[PERSON_NAME] House" at bounding box center [960, 181] width 8 height 8
checkbox input "false"
click at [961, 196] on span at bounding box center [960, 194] width 9 height 9
click at [961, 196] on input "Hilary House" at bounding box center [960, 195] width 8 height 8
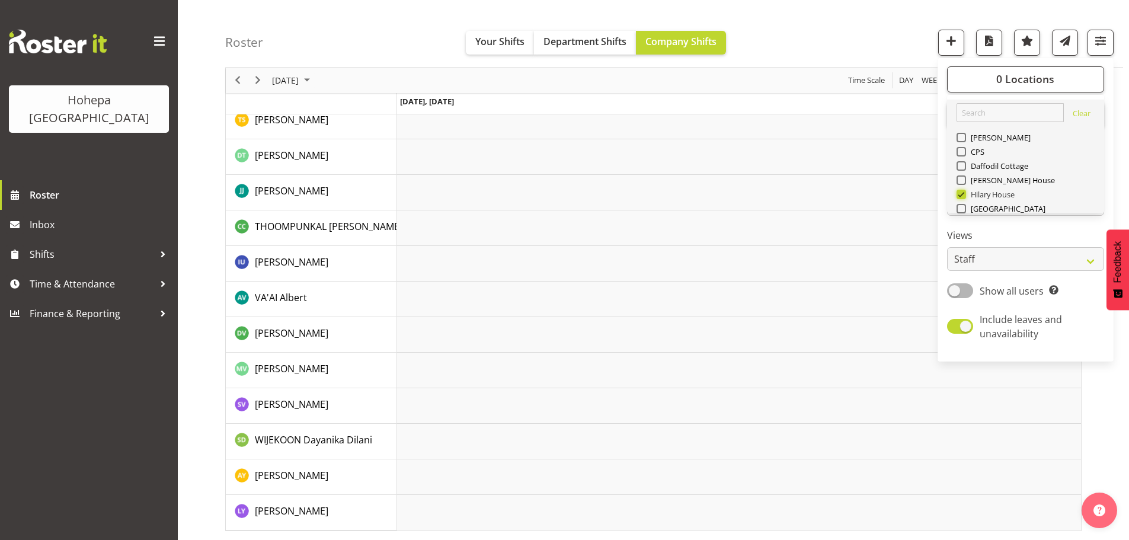
scroll to position [2302, 0]
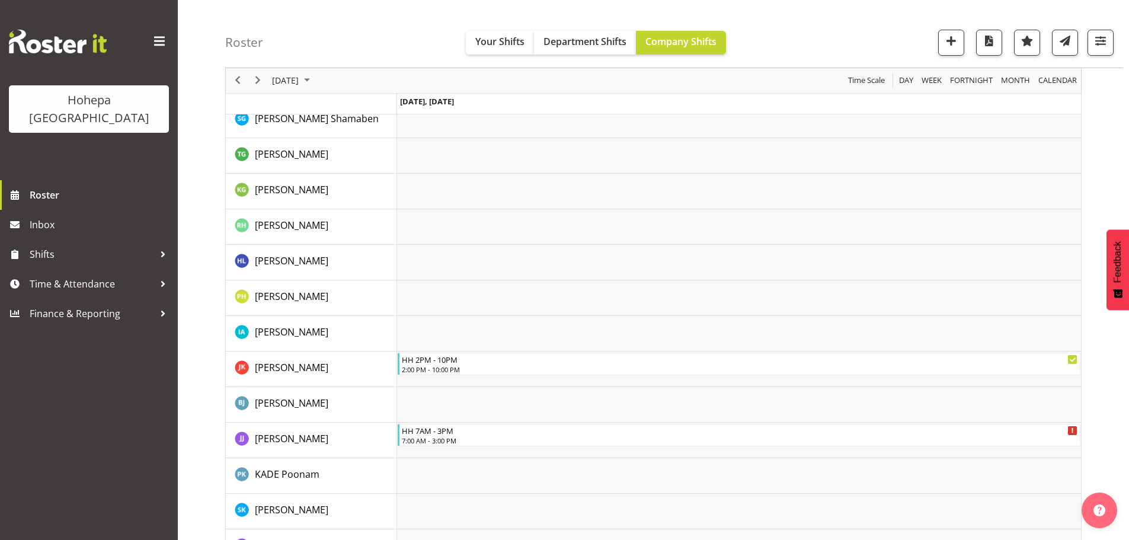
scroll to position [889, 0]
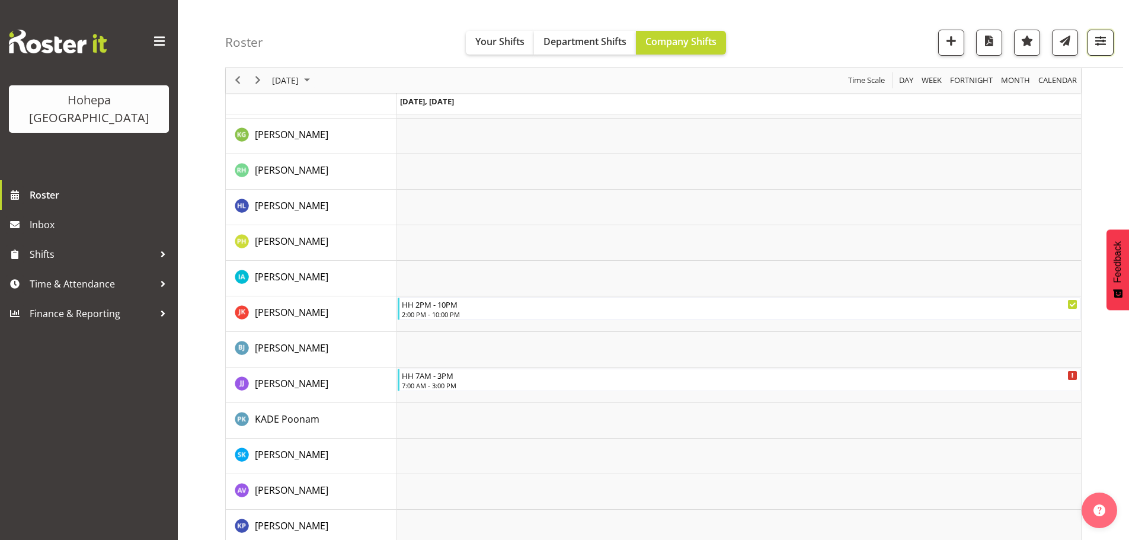
click at [1101, 47] on span "button" at bounding box center [1100, 40] width 15 height 15
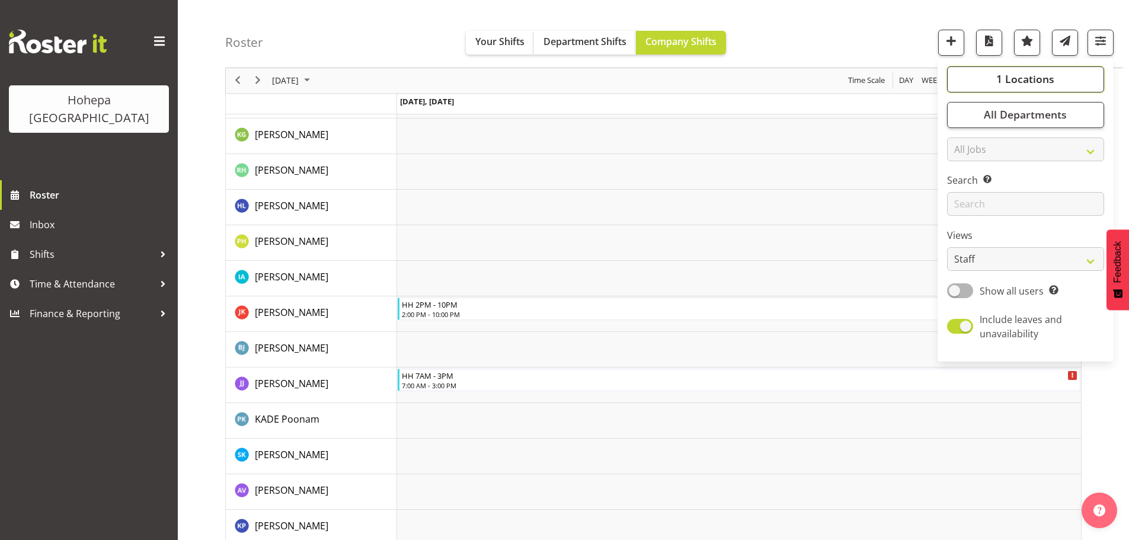
drag, startPoint x: 1050, startPoint y: 79, endPoint x: 1026, endPoint y: 87, distance: 25.9
click at [1050, 79] on span "1 Locations" at bounding box center [1025, 79] width 58 height 14
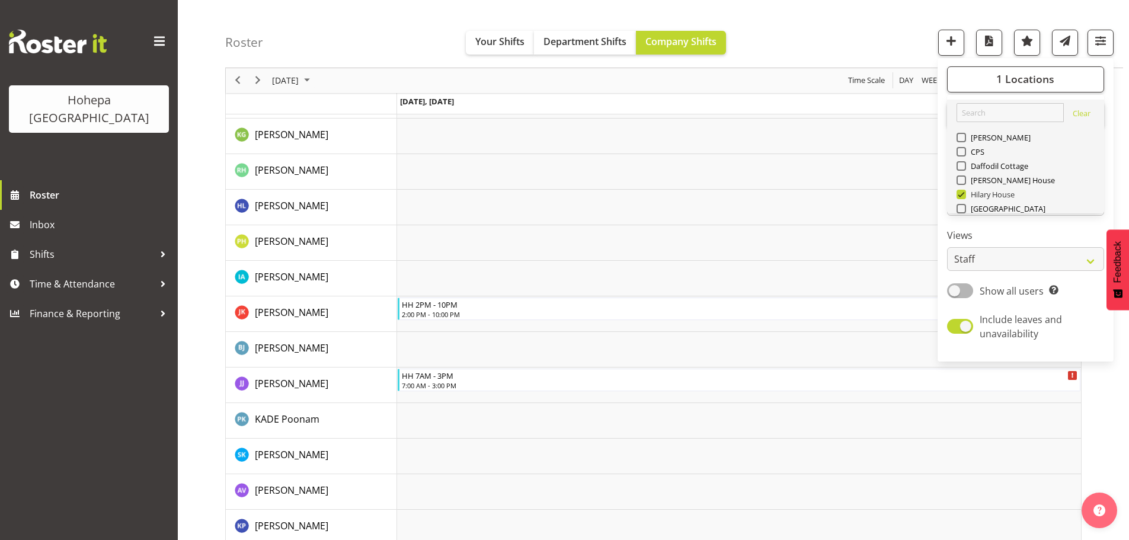
click at [964, 198] on span at bounding box center [960, 194] width 9 height 9
click at [964, 198] on input "Hilary House" at bounding box center [960, 195] width 8 height 8
checkbox input "false"
click at [962, 168] on span at bounding box center [960, 165] width 9 height 9
click at [962, 168] on input "Daffodil Cottage" at bounding box center [960, 166] width 8 height 8
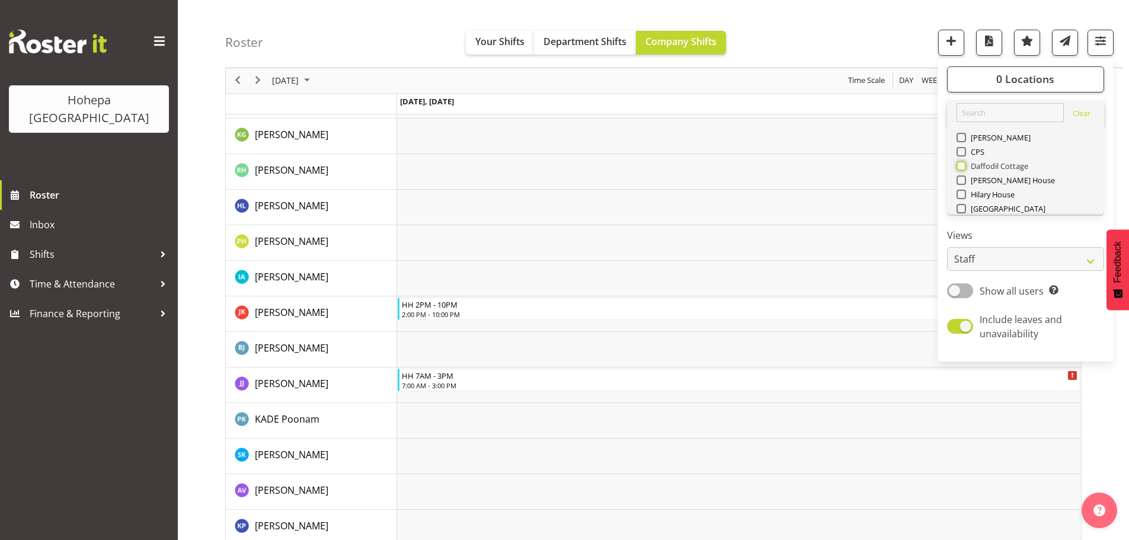
checkbox input "true"
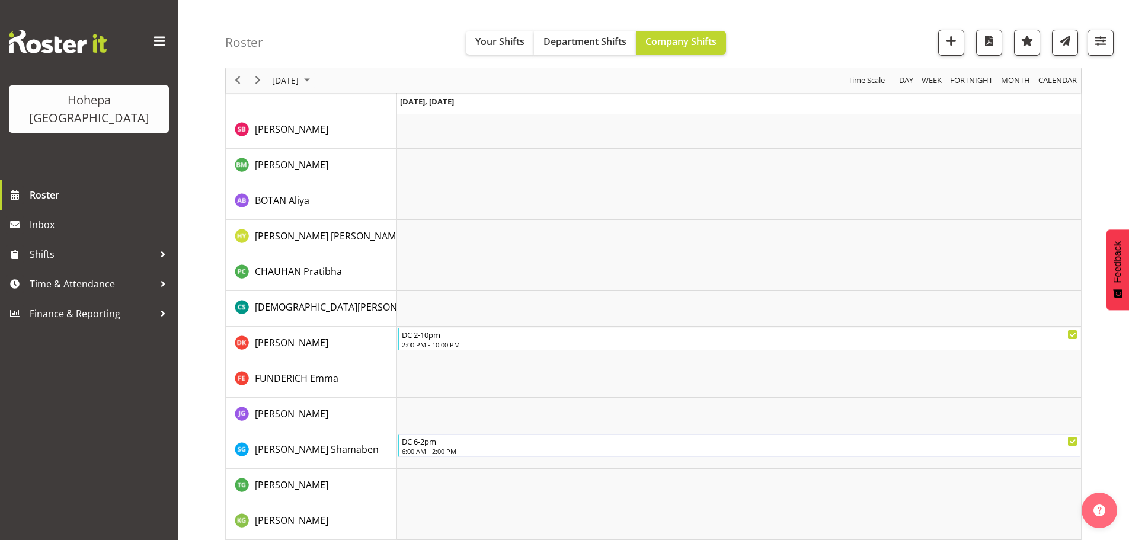
scroll to position [63, 0]
